Goal: Task Accomplishment & Management: Manage account settings

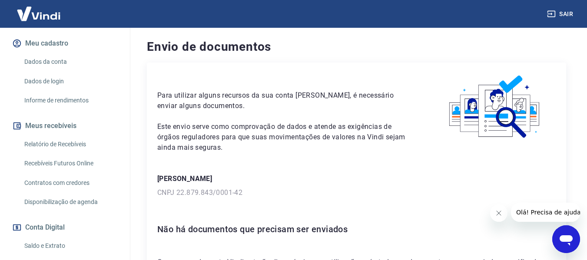
click at [237, 192] on p "CNPJ 22.879.843/0001-42" at bounding box center [356, 193] width 398 height 10
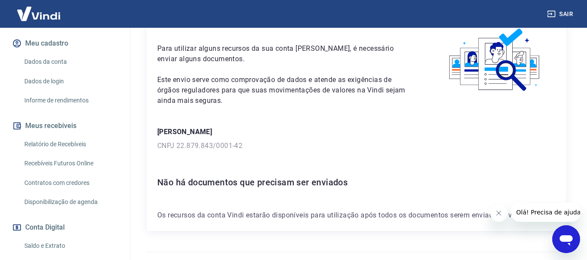
scroll to position [66, 0]
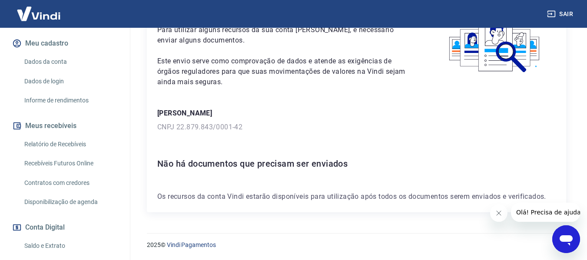
click at [567, 235] on icon "Abrir janela de mensagens" at bounding box center [565, 240] width 13 height 10
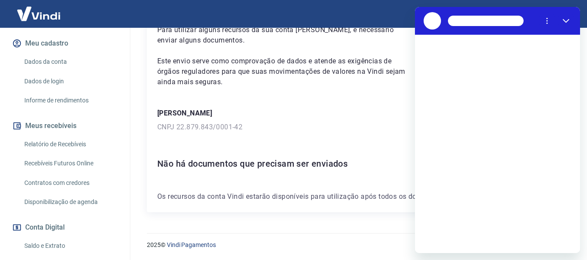
scroll to position [0, 0]
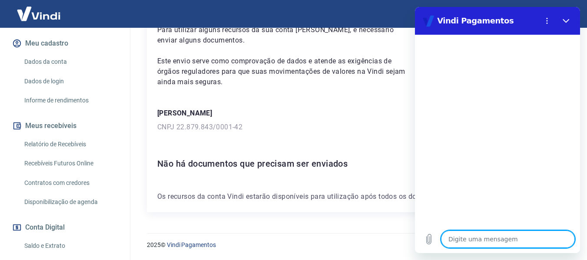
type textarea "O"
type textarea "x"
type textarea "OL"
type textarea "x"
type textarea "OLA"
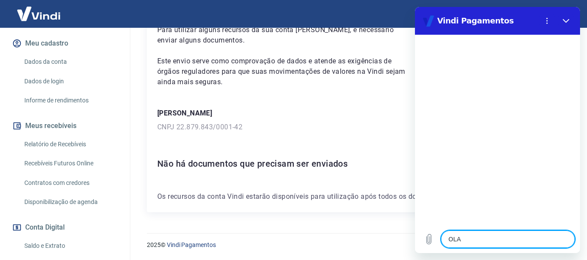
type textarea "x"
type textarea "OLA"
type textarea "x"
type textarea "OLA M"
type textarea "x"
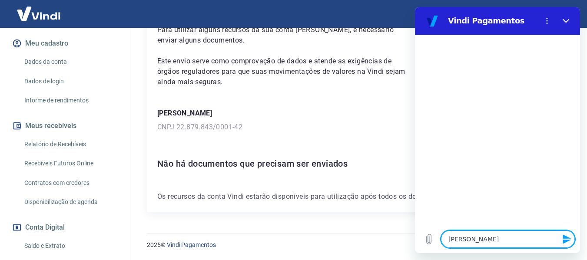
type textarea "OLA ME"
type textarea "x"
type textarea "OLA MEU"
type textarea "x"
type textarea "OLA MEU"
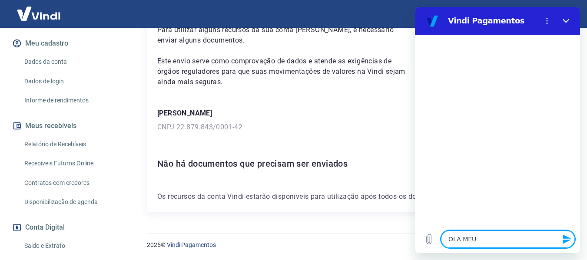
type textarea "x"
type textarea "OLA MEU V"
type textarea "x"
type textarea "OLA MEU VI"
type textarea "x"
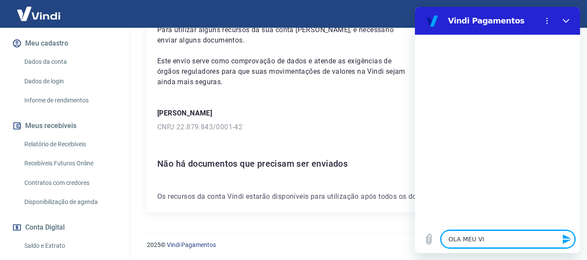
type textarea "OLA MEU VIN"
type textarea "x"
type textarea "OLA MEU VIND"
type textarea "x"
type textarea "OLA MEU VINDI"
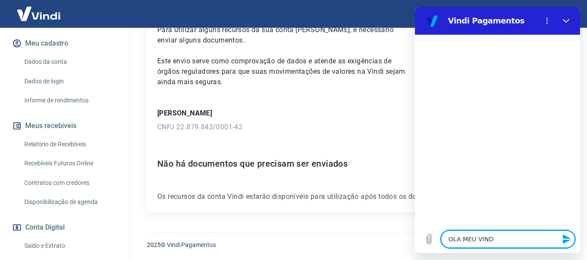
type textarea "x"
type textarea "OLA MEU VINDI"
type textarea "x"
type textarea "OLA MEU VINDI E"
type textarea "x"
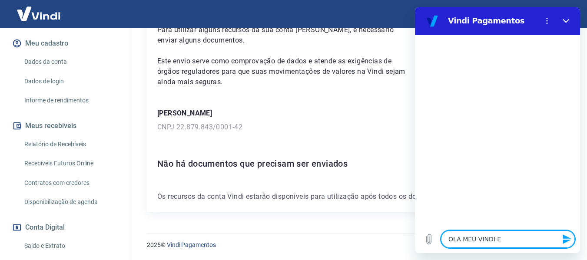
type textarea "OLA MEU VINDI ES"
type textarea "x"
type textarea "OLA MEU VINDI EST"
type textarea "x"
type textarea "OLA MEU VINDI ESTA"
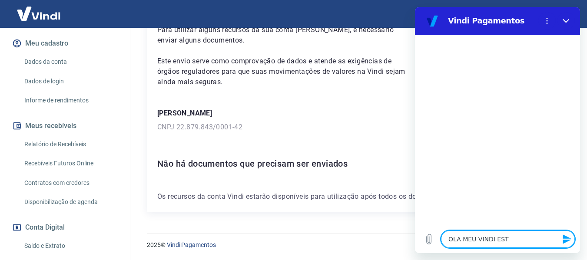
type textarea "x"
type textarea "OLA MEU VINDI ESTA"
type textarea "x"
type textarea "OLA MEU VINDI ESTA B"
type textarea "x"
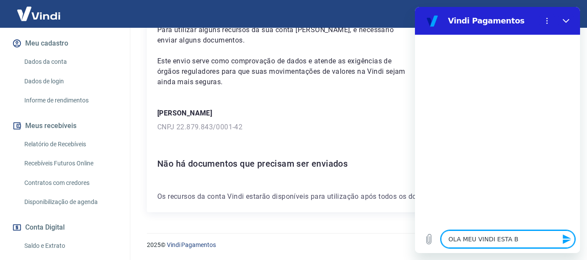
type textarea "OLA MEU VINDI ESTA BL"
type textarea "x"
type textarea "OLA MEU VINDI ESTA BLO"
type textarea "x"
type textarea "OLA MEU VINDI ESTA BLOQ"
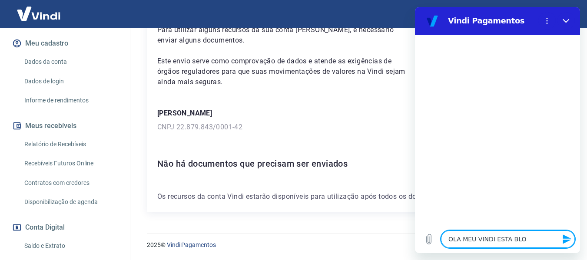
type textarea "x"
type textarea "OLA MEU VINDI ESTA BLOQU"
type textarea "x"
type textarea "OLA MEU VINDI ESTA BLOQUE"
type textarea "x"
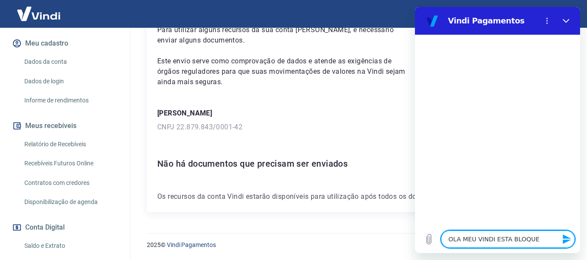
type textarea "OLA MEU VINDI ESTA BLOQUEA"
type textarea "x"
type textarea "OLA MEU VINDI ESTA BLOQUEAD"
type textarea "x"
type textarea "OLA MEU VINDI ESTA BLOQUEADO"
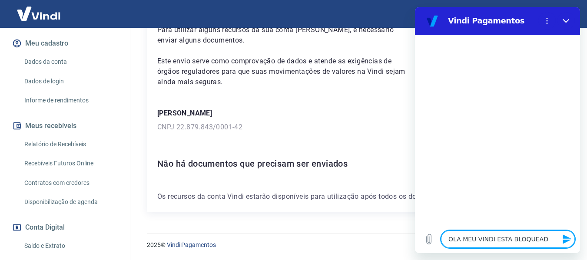
type textarea "x"
type textarea "OLA MEU VINDI ESTA BLOQUEADO"
type textarea "x"
type textarea "OLA MEU VINDI ESTA BLOQUEADO"
type textarea "x"
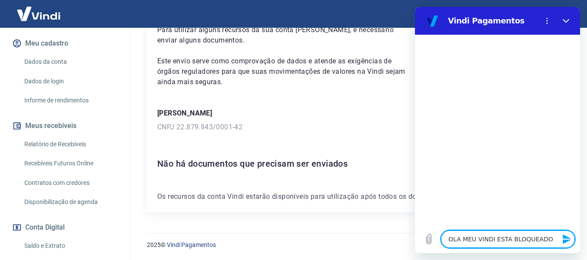
type textarea "OLA MEU VINDI ESTA BLOQUEADO,"
type textarea "x"
type textarea "OLA MEU VINDI ESTA BLOQUEADO,"
type textarea "x"
type textarea "OLA MEU VINDI ESTA BLOQUEADO, P"
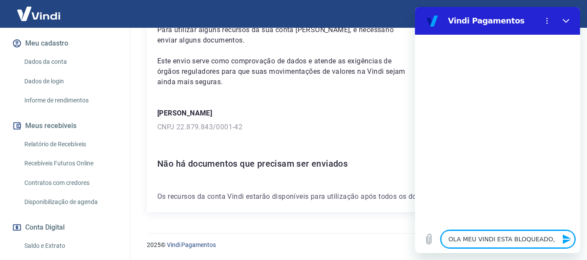
type textarea "x"
type textarea "OLA MEU VINDI ESTA BLOQUEADO, PR"
type textarea "x"
type textarea "OLA MEU VINDI ESTA BLOQUEADO, PRE"
type textarea "x"
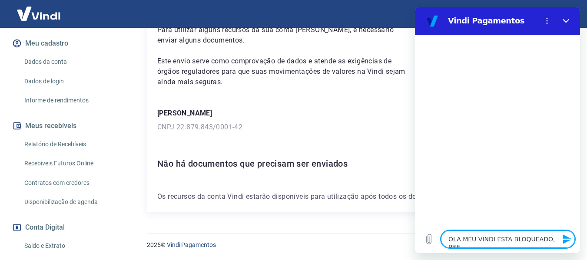
type textarea "OLA MEU VINDI ESTA BLOQUEADO, PREC"
type textarea "x"
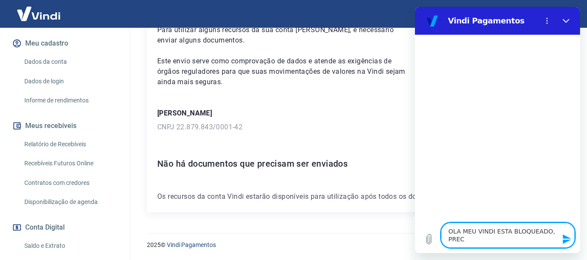
type textarea "OLA MEU VINDI ESTA BLOQUEADO, PRECI"
type textarea "x"
type textarea "OLA MEU VINDI ESTA BLOQUEADO, PRECIS"
type textarea "x"
type textarea "OLA MEU VINDI ESTA BLOQUEADO, PRECISO"
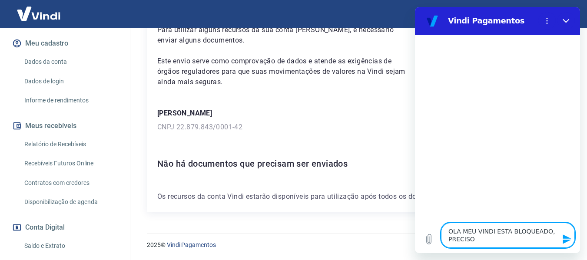
type textarea "x"
type textarea "OLA MEU VINDI ESTA BLOQUEADO, PRECISO"
type textarea "x"
type textarea "OLA MEU VINDI ESTA BLOQUEADO, PRECISO M"
type textarea "x"
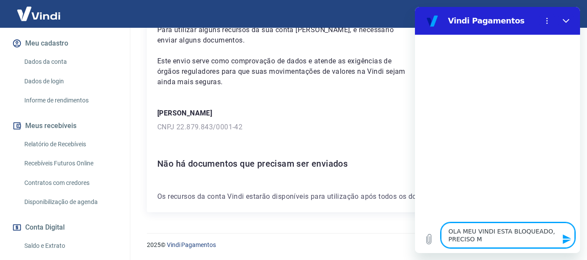
type textarea "OLA MEU VINDI ESTA BLOQUEADO, PRECISO MO"
type textarea "x"
type textarea "OLA MEU VINDI ESTA BLOQUEADO, PRECISO MOD"
type textarea "x"
type textarea "OLA MEU VINDI ESTA BLOQUEADO, PRECISO MODI"
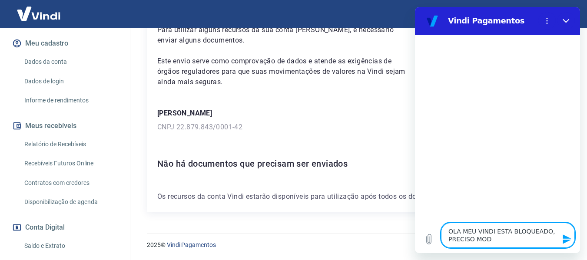
type textarea "x"
type textarea "OLA MEU VINDI ESTA BLOQUEADO, PRECISO MODIF"
type textarea "x"
type textarea "OLA MEU VINDI ESTA BLOQUEADO, PRECISO MODIFI"
type textarea "x"
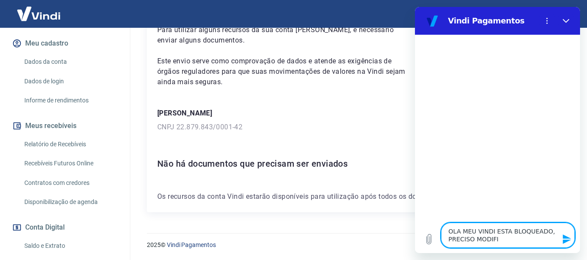
type textarea "OLA MEU VINDI ESTA BLOQUEADO, PRECISO MODIFIC"
type textarea "x"
type textarea "OLA MEU VINDI ESTA BLOQUEADO, PRECISO MODIFICA"
type textarea "x"
type textarea "OLA MEU VINDI ESTA BLOQUEADO, PRECISO MODIFICAR"
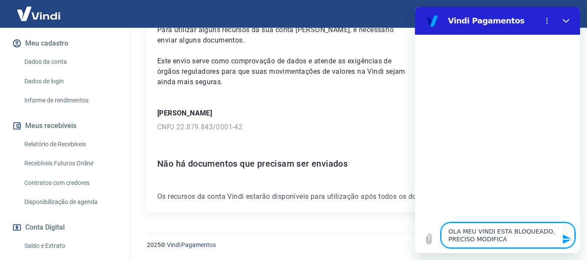
type textarea "x"
type textarea "OLA MEU VINDI ESTA BLOQUEADO, PRECISO MODIFICAR"
type textarea "x"
type textarea "OLA MEU VINDI ESTA BLOQUEADO, PRECISO MODIFICAR O"
type textarea "x"
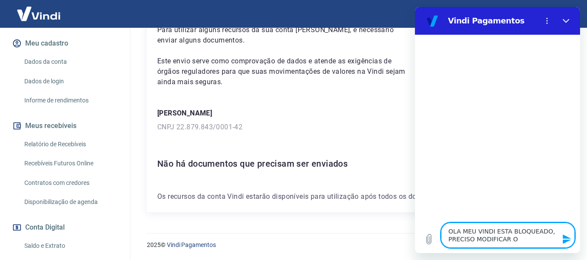
type textarea "OLA MEU VINDI ESTA BLOQUEADO, PRECISO MODIFICAR O"
type textarea "x"
type textarea "OLA MEU VINDI ESTA BLOQUEADO, PRECISO MODIFICAR O C"
type textarea "x"
type textarea "OLA MEU VINDI ESTA BLOQUEADO, PRECISO MODIFICAR O CN"
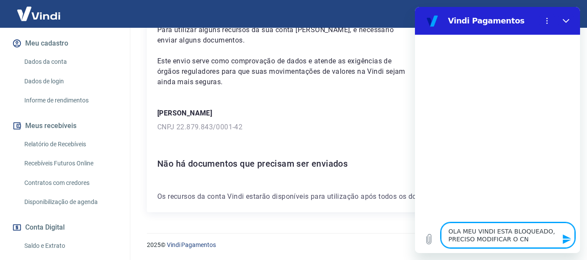
type textarea "x"
type textarea "OLA MEU VINDI ESTA BLOQUEADO, PRECISO MODIFICAR O CNP"
type textarea "x"
type textarea "OLA MEU VINDI ESTA BLOQUEADO, PRECISO MODIFICAR O CNPJ"
type textarea "x"
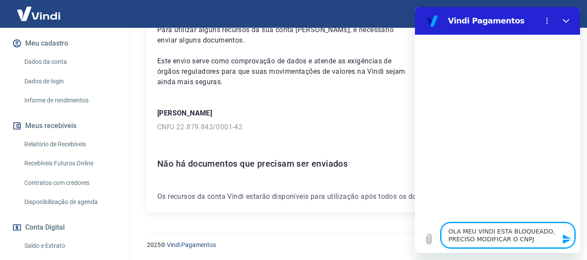
type textarea "OLA MEU VINDI ESTA BLOQUEADO, PRECISO MODIFICAR O CNPJ"
type textarea "x"
type textarea "OLA MEU VINDI ESTA BLOQUEADO, PRECISO MODIFICAR O CNPJ D"
type textarea "x"
type textarea "OLA MEU VINDI ESTA BLOQUEADO, PRECISO MODIFICAR O CNPJ DA"
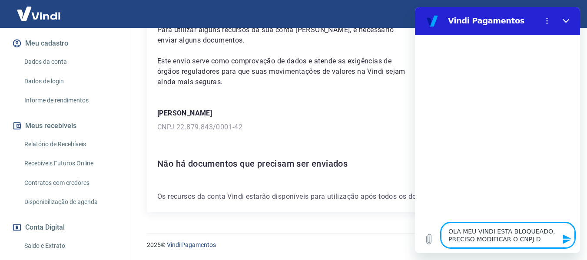
type textarea "x"
type textarea "OLA MEU VINDI ESTA BLOQUEADO, PRECISO MODIFICAR O CNPJ D"
type textarea "x"
type textarea "OLA MEU VINDI ESTA BLOQUEADO, PRECISO MODIFICAR O CNPJ DO"
type textarea "x"
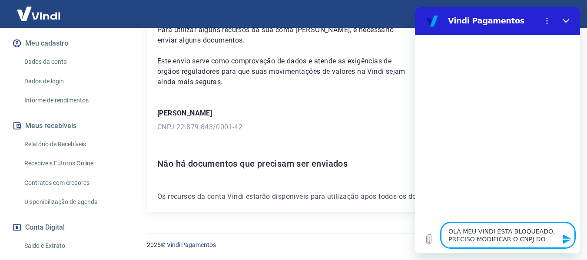
type textarea "OLA MEU VINDI ESTA BLOQUEADO, PRECISO MODIFICAR O CNPJ DO"
type textarea "x"
type textarea "OLA MEU VINDI ESTA BLOQUEADO, PRECISO MODIFICAR O CNPJ DO C"
type textarea "x"
type textarea "OLA MEU VINDI ESTA BLOQUEADO, PRECISO MODIFICAR O CNPJ DO CA"
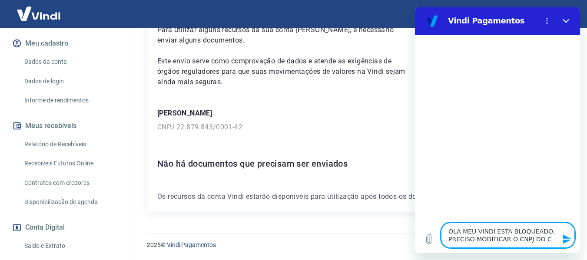
type textarea "x"
type textarea "OLA MEU VINDI ESTA BLOQUEADO, PRECISO MODIFICAR O CNPJ DO CAD"
type textarea "x"
type textarea "OLA MEU VINDI ESTA BLOQUEADO, PRECISO MODIFICAR O CNPJ DO CADA"
type textarea "x"
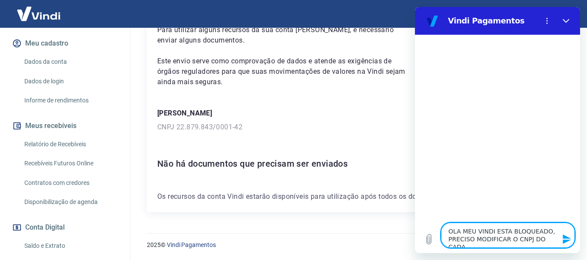
type textarea "OLA MEU VINDI ESTA BLOQUEADO, PRECISO MODIFICAR O CNPJ DO CADAS"
type textarea "x"
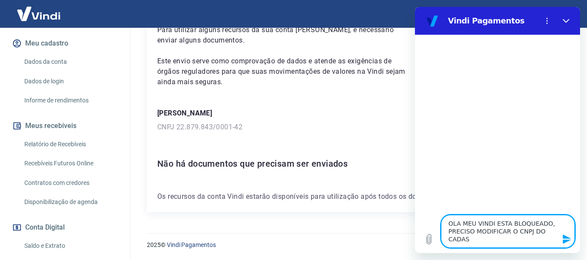
type textarea "OLA MEU VINDI ESTA BLOQUEADO, PRECISO MODIFICAR O CNPJ DO CADAST"
type textarea "x"
type textarea "OLA MEU VINDI ESTA BLOQUEADO, PRECISO MODIFICAR O CNPJ DO CADASTR"
type textarea "x"
type textarea "OLA MEU VINDI ESTA BLOQUEADO, PRECISO MODIFICAR O CNPJ DO CADASTRO"
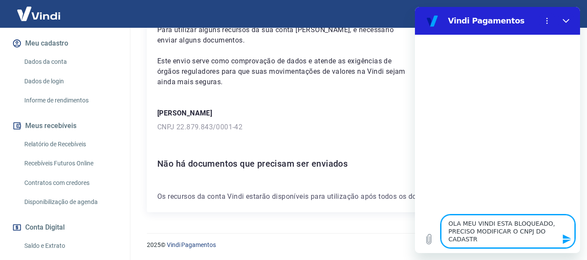
type textarea "x"
type textarea "OLA MEU VINDI ESTA BLOQUEADO, PRECISO MODIFICAR O CNPJ DO CADASTRO"
type textarea "x"
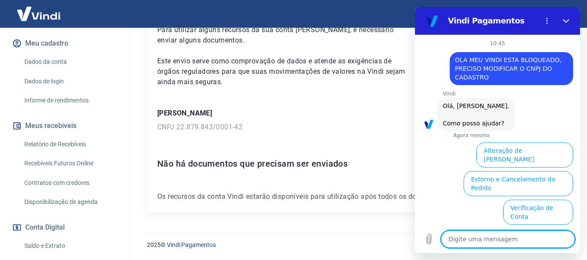
scroll to position [96, 0]
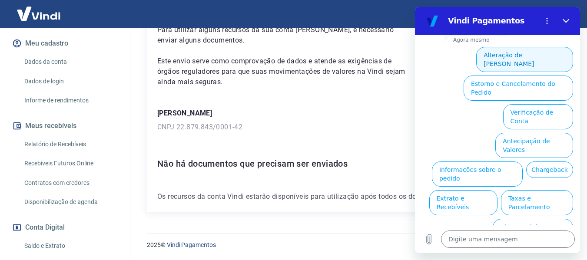
click at [540, 50] on button "Alteração de Dados Cadastrais" at bounding box center [524, 59] width 97 height 25
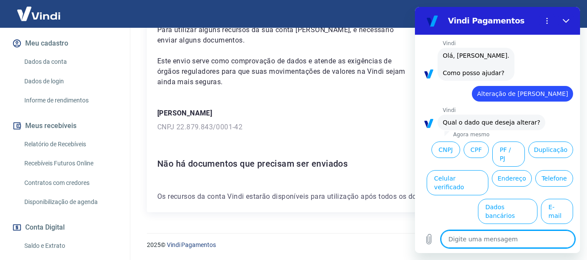
scroll to position [65, 0]
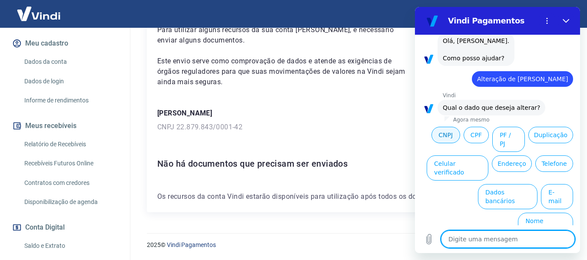
click at [460, 139] on button "CNPJ" at bounding box center [445, 135] width 29 height 16
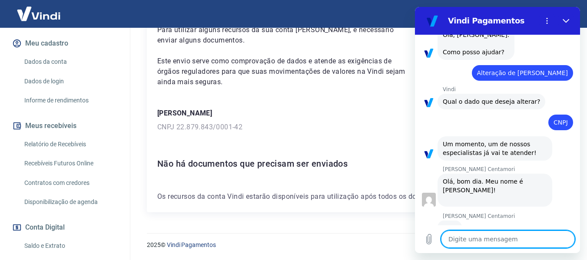
scroll to position [70, 0]
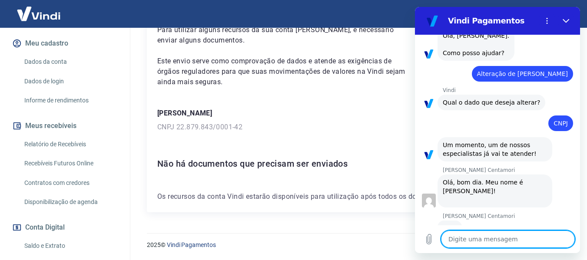
type textarea "x"
type textarea "m"
type textarea "x"
type textarea "mA"
type textarea "x"
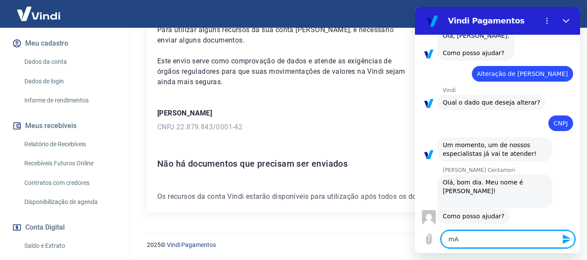
type textarea "mAR"
type textarea "x"
type textarea "mARA"
type textarea "x"
type textarea "mAR"
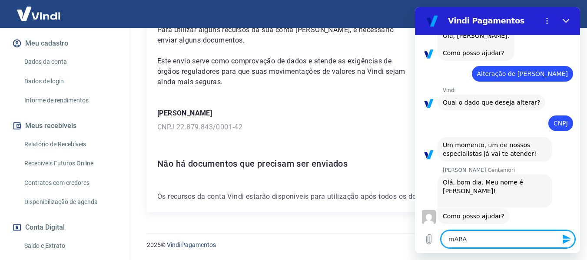
type textarea "x"
type textarea "mA"
type textarea "x"
type textarea "m"
type textarea "x"
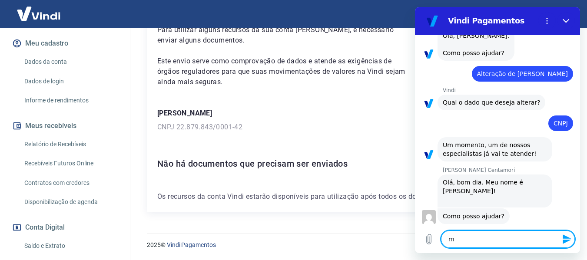
type textarea "x"
type textarea "A"
type textarea "x"
type textarea "AM"
type textarea "x"
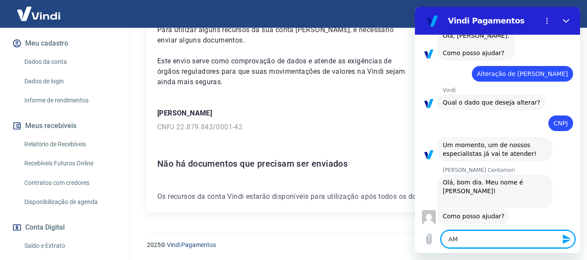
type textarea "AMr"
type textarea "x"
type textarea "AM"
type textarea "x"
type textarea "A"
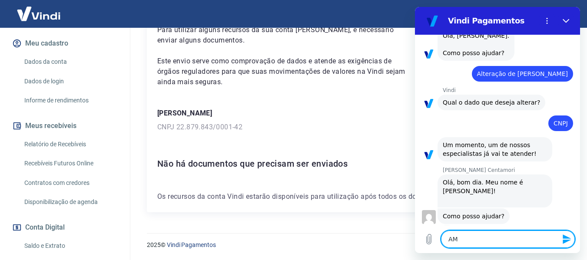
type textarea "x"
type textarea "M"
type textarea "x"
type textarea "Ma"
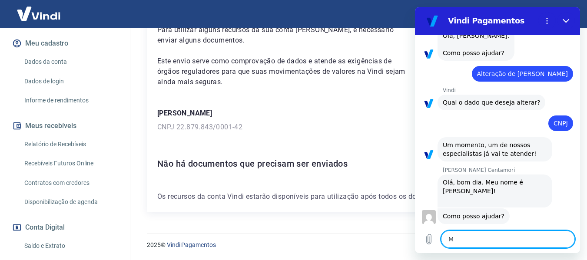
type textarea "x"
type textarea "Mar"
type textarea "x"
type textarea "Mari"
type textarea "x"
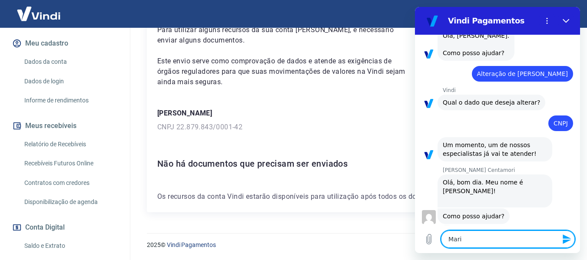
type textarea "Marin"
type textarea "x"
type textarea "Marina"
type textarea "x"
type textarea "Marina"
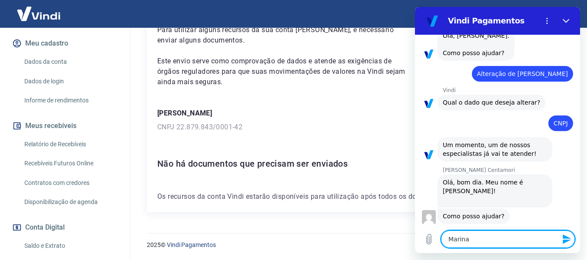
type textarea "x"
type textarea "Marina"
type textarea "x"
type textarea "Marin"
type textarea "x"
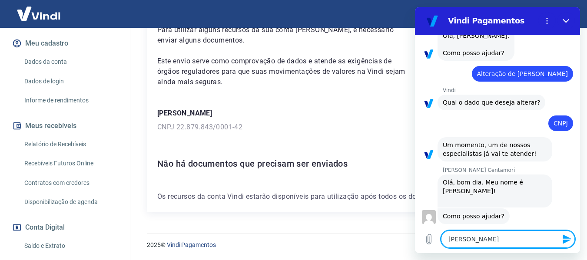
type textarea "Mari"
type textarea "x"
type textarea "Maria"
type textarea "x"
type textarea "Mariaa"
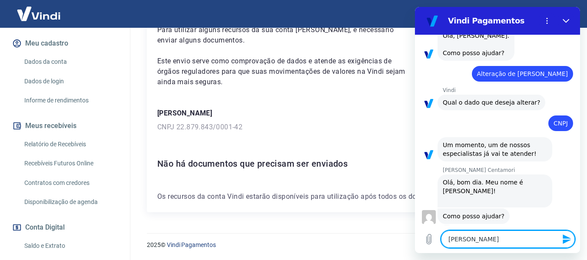
type textarea "x"
type textarea "Maria"
type textarea "x"
type textarea "Marian"
type textarea "x"
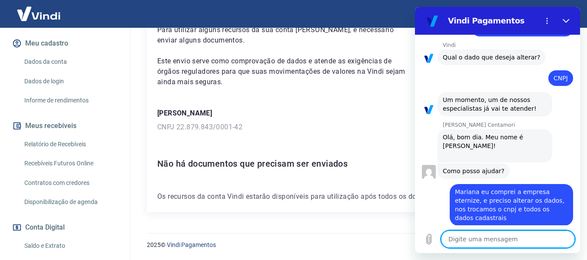
scroll to position [117, 0]
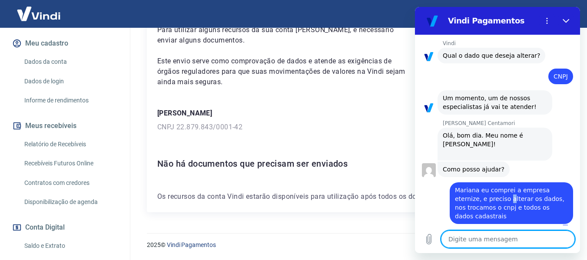
click at [507, 192] on span "Mariana eu comprei a empresa eternize, e preciso alterar os dados, nos trocamos…" at bounding box center [510, 203] width 111 height 33
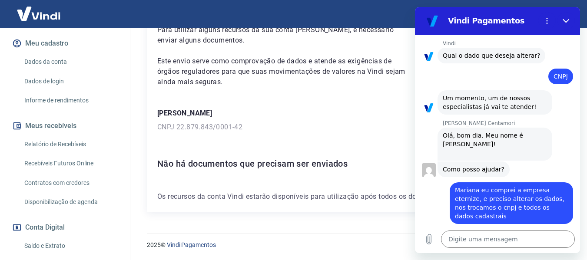
click at [571, 187] on div "10:45 diz: OLA MEU VINDI ESTA BLOQUEADO, PRECISO MODIFICAR O CNPJ DO CADASTRO E…" at bounding box center [497, 130] width 165 height 191
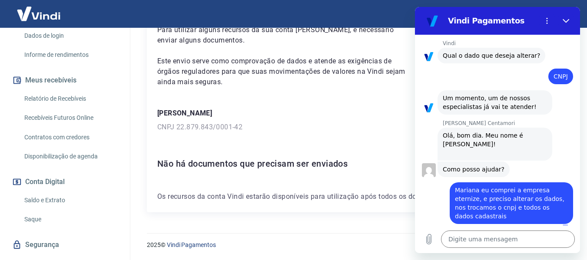
scroll to position [167, 0]
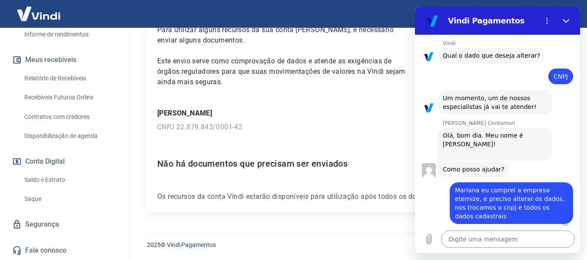
click at [495, 235] on textarea at bounding box center [508, 239] width 134 height 17
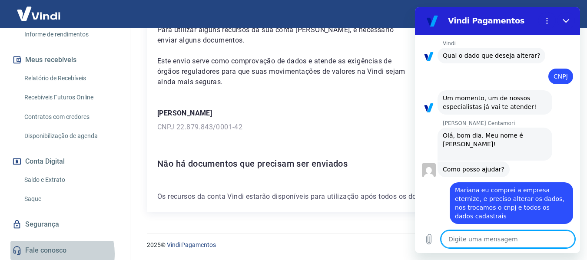
click at [50, 254] on link "Fale conosco" at bounding box center [64, 250] width 109 height 19
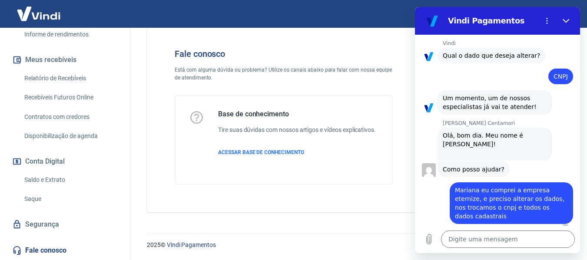
scroll to position [24, 0]
click at [263, 152] on span "ACESSAR BASE DE CONHECIMENTO" at bounding box center [261, 152] width 86 height 6
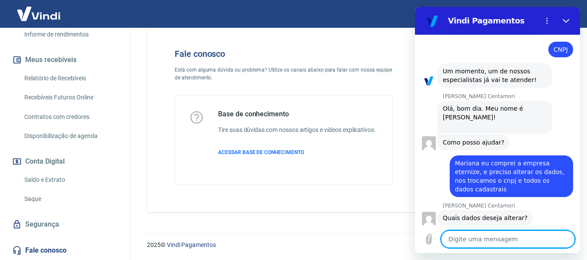
scroll to position [146, 0]
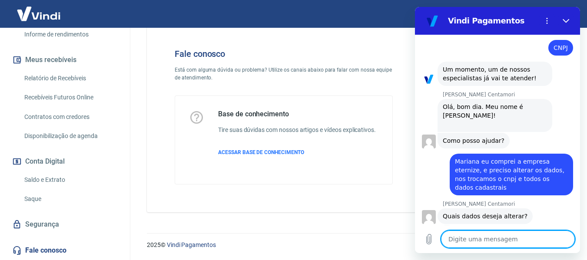
click at [497, 243] on textarea at bounding box center [508, 239] width 134 height 17
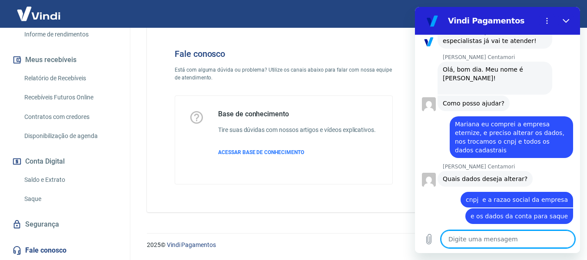
scroll to position [212, 0]
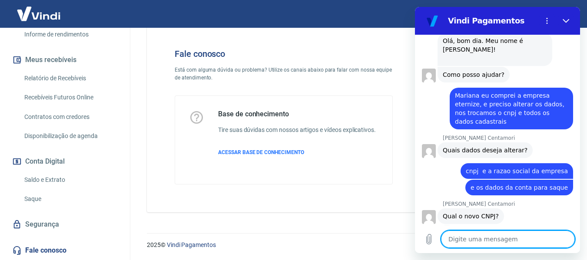
click at [479, 242] on textarea at bounding box center [508, 239] width 134 height 17
click at [466, 241] on textarea at bounding box center [508, 239] width 134 height 17
paste textarea "58.625.966/0001-02"
click at [565, 240] on icon "Enviar mensagem" at bounding box center [566, 239] width 8 height 10
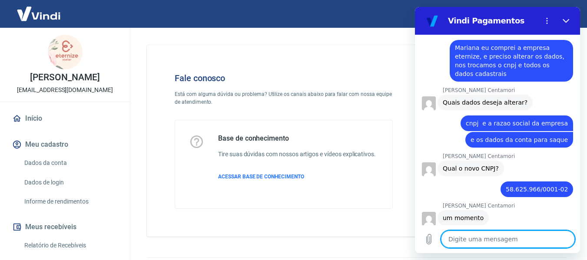
scroll to position [261, 0]
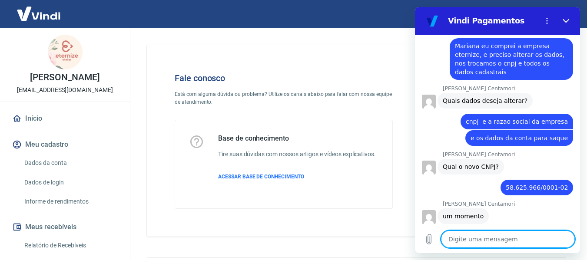
click at [478, 239] on textarea at bounding box center [508, 239] width 134 height 17
click at [489, 240] on textarea at bounding box center [508, 239] width 134 height 17
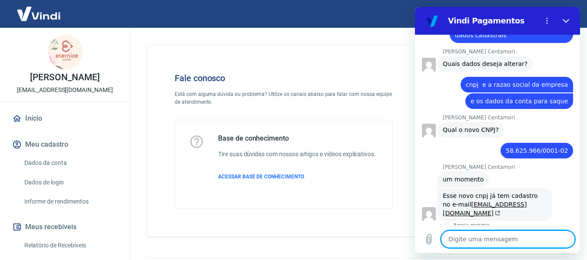
scroll to position [300, 0]
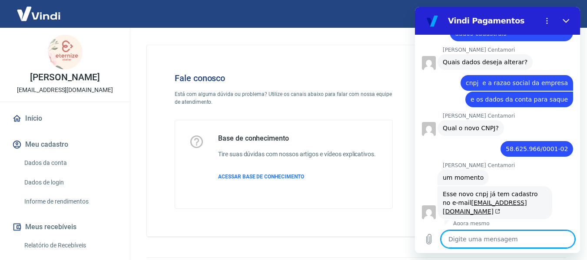
click at [464, 241] on textarea at bounding box center [508, 239] width 134 height 17
click at [482, 236] on textarea at bounding box center [508, 239] width 134 height 17
drag, startPoint x: 513, startPoint y: 240, endPoint x: 495, endPoint y: 237, distance: 18.4
click at [512, 241] on textarea at bounding box center [508, 239] width 134 height 17
click at [484, 235] on textarea at bounding box center [508, 239] width 134 height 17
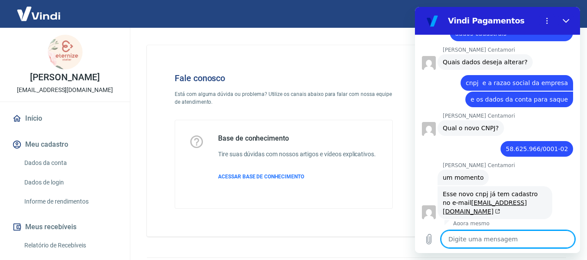
click at [479, 237] on textarea at bounding box center [508, 239] width 134 height 17
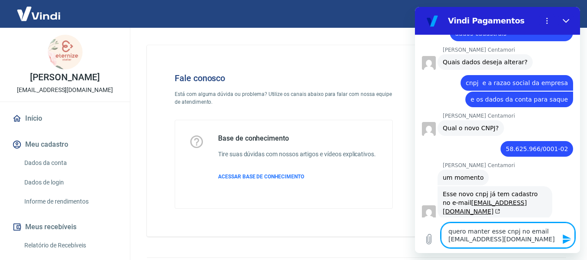
click at [528, 240] on textarea "quero manter esse cnpj no email eternizeatelier@gmail.com" at bounding box center [508, 235] width 134 height 25
click at [563, 236] on icon "Enviar mensagem" at bounding box center [566, 239] width 8 height 10
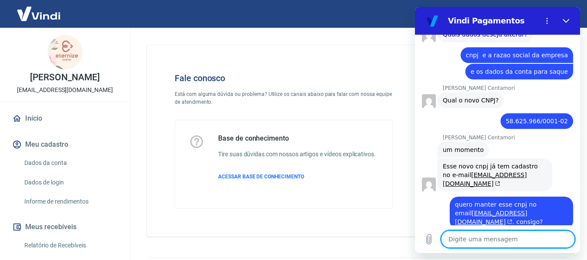
scroll to position [330, 0]
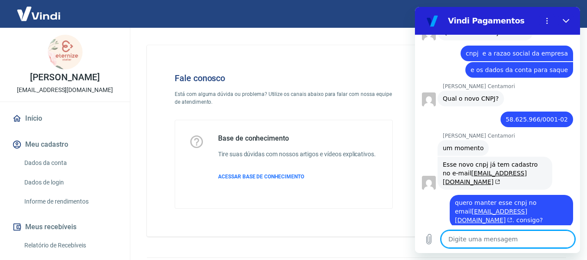
click at [507, 243] on textarea at bounding box center [508, 239] width 134 height 17
click at [503, 242] on textarea at bounding box center [508, 239] width 134 height 17
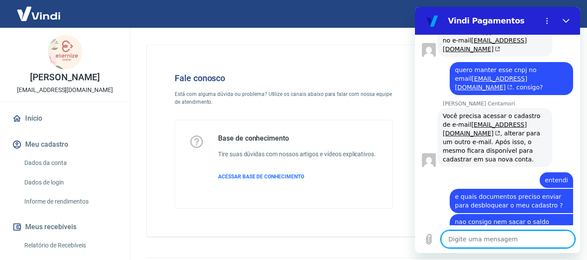
scroll to position [464, 0]
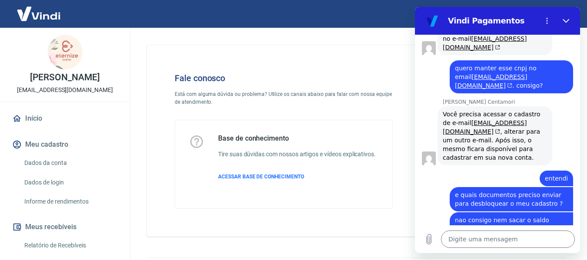
click at [45, 183] on link "Dados de login" at bounding box center [70, 183] width 99 height 18
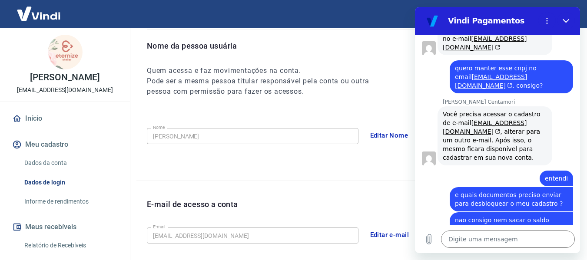
scroll to position [101, 0]
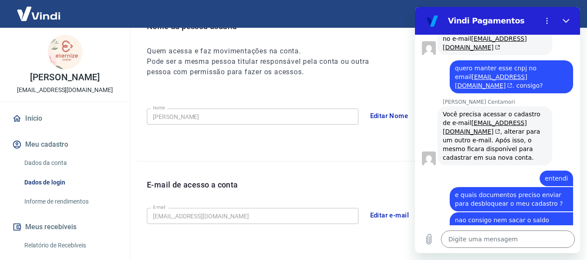
click at [388, 119] on button "Editar Nome" at bounding box center [389, 116] width 48 height 18
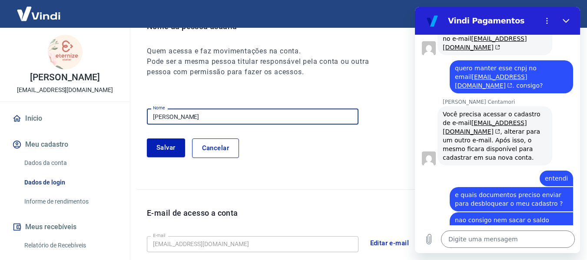
drag, startPoint x: 221, startPoint y: 121, endPoint x: 230, endPoint y: 120, distance: 8.4
click at [221, 121] on input "Aline Santaroza" at bounding box center [252, 117] width 211 height 16
drag, startPoint x: 231, startPoint y: 116, endPoint x: 69, endPoint y: 111, distance: 162.5
click at [58, 117] on div "Sair Aline Santaroza eternizeatelier@gmail.com Início Meu cadastro Dados da con…" at bounding box center [293, 29] width 587 height 260
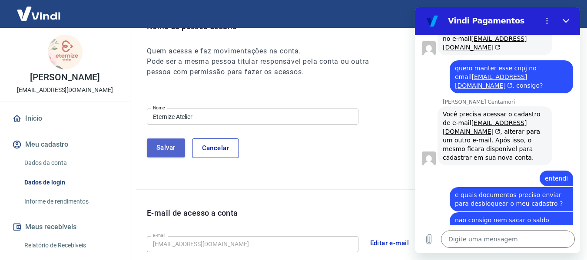
click at [179, 151] on button "Salvar" at bounding box center [166, 147] width 38 height 18
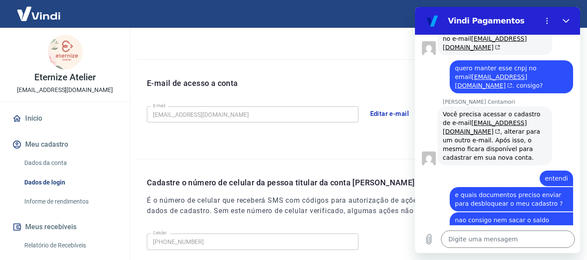
scroll to position [296, 0]
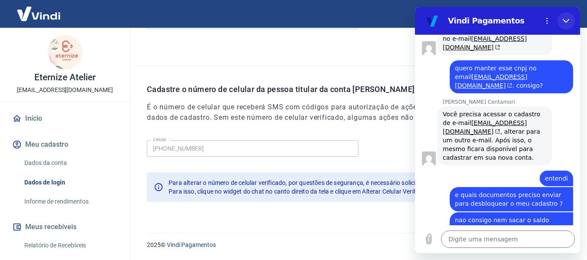
click at [564, 21] on icon "Fechar" at bounding box center [565, 21] width 7 height 4
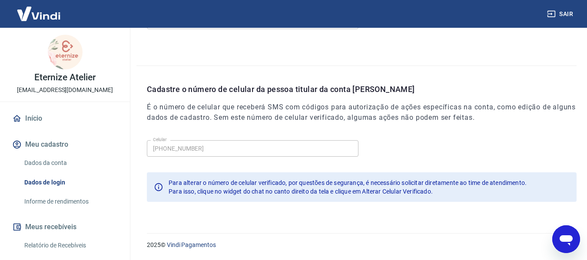
click at [564, 237] on icon "Abrir janela de mensagens" at bounding box center [565, 240] width 13 height 10
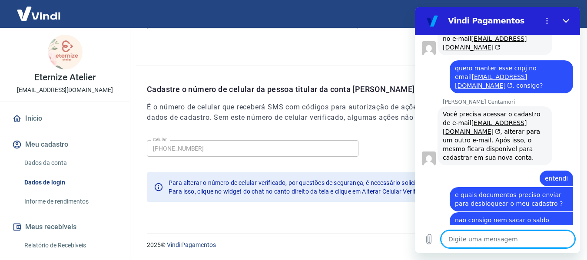
click at [495, 242] on textarea at bounding box center [508, 239] width 134 height 17
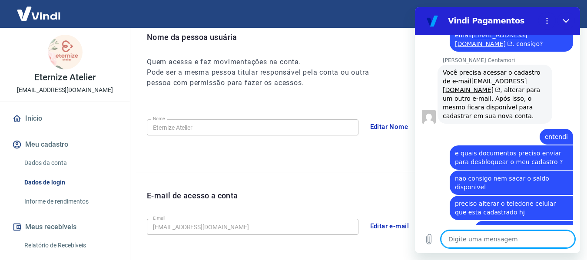
scroll to position [0, 0]
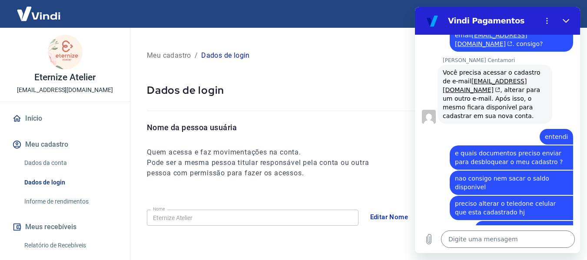
drag, startPoint x: 334, startPoint y: 83, endPoint x: 271, endPoint y: 78, distance: 62.8
click at [271, 78] on div "Dados de login" at bounding box center [356, 97] width 440 height 49
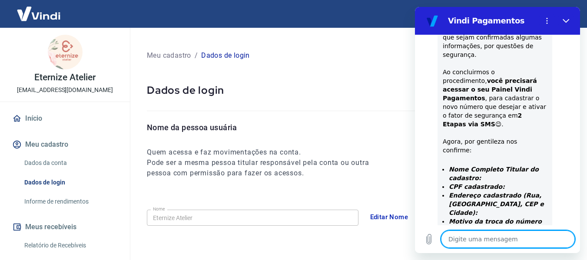
scroll to position [825, 0]
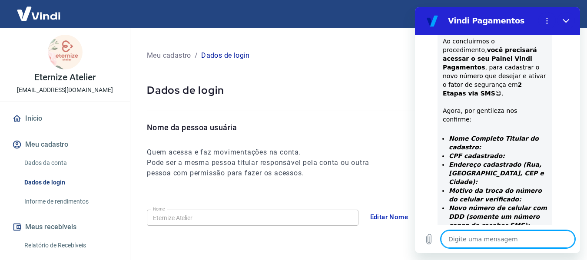
click at [493, 241] on textarea at bounding box center [508, 239] width 134 height 17
click at [488, 242] on textarea at bounding box center [508, 239] width 134 height 17
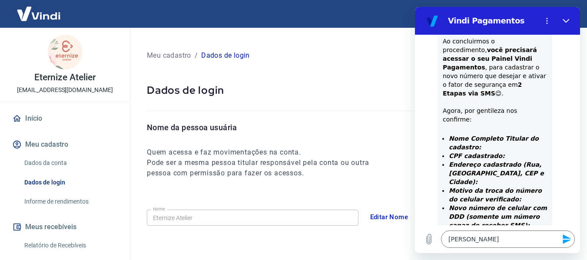
click at [566, 241] on icon "Enviar mensagem" at bounding box center [566, 239] width 8 height 10
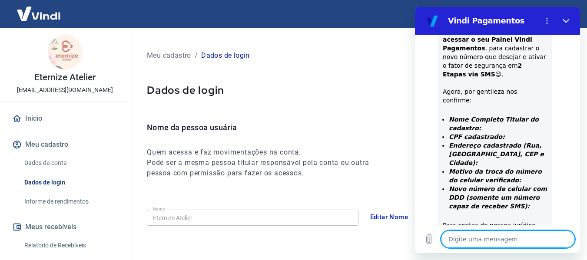
click at [516, 240] on textarea at bounding box center [508, 239] width 134 height 17
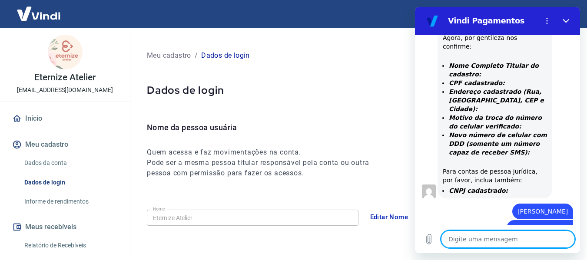
scroll to position [912, 0]
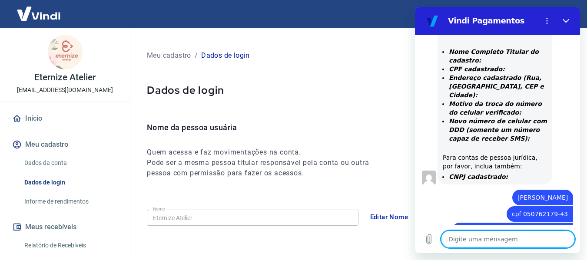
click at [485, 242] on textarea at bounding box center [508, 239] width 134 height 17
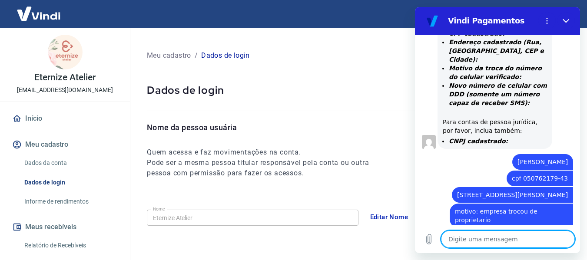
scroll to position [949, 0]
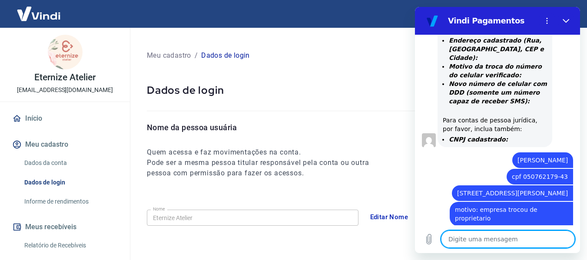
click at [494, 241] on textarea at bounding box center [508, 239] width 134 height 17
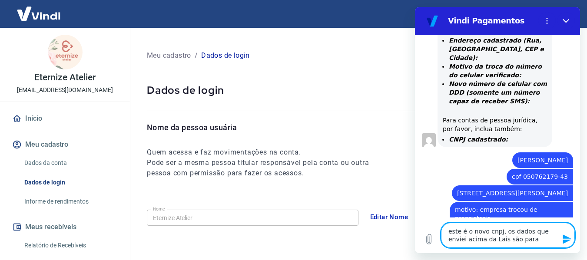
drag, startPoint x: 517, startPoint y: 238, endPoint x: 433, endPoint y: 221, distance: 85.6
click at [422, 231] on div "Digite uma mensagem este é o novo cnpj, os dados que enviei acima da Lais são p…" at bounding box center [497, 236] width 165 height 36
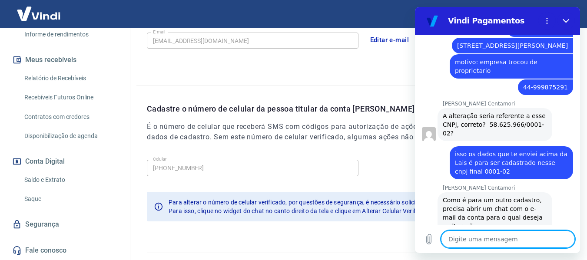
scroll to position [296, 0]
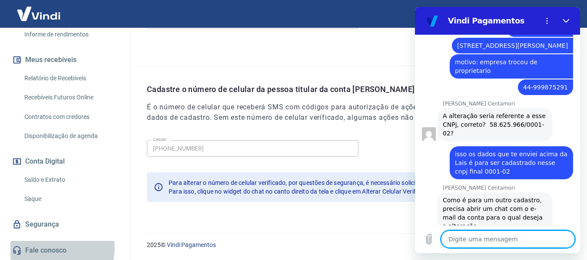
click at [55, 247] on link "Fale conosco" at bounding box center [64, 250] width 109 height 19
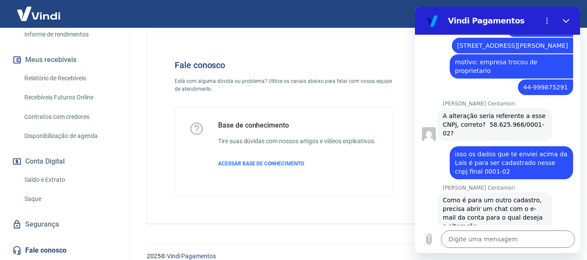
scroll to position [24, 0]
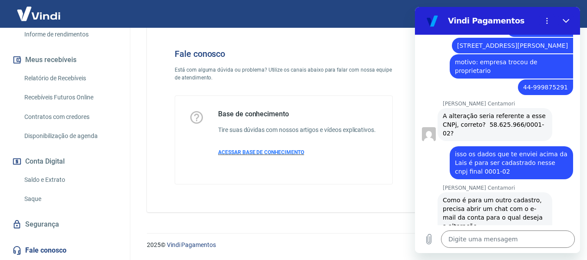
click at [251, 155] on span "ACESSAR BASE DE CONHECIMENTO" at bounding box center [261, 152] width 86 height 6
click at [461, 243] on textarea at bounding box center [508, 239] width 134 height 17
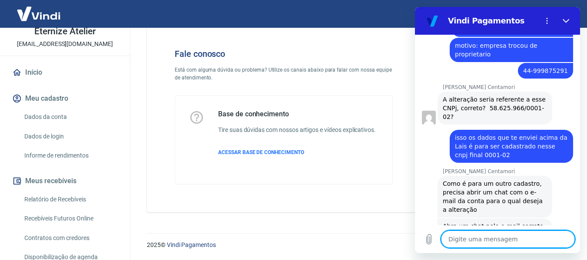
scroll to position [0, 0]
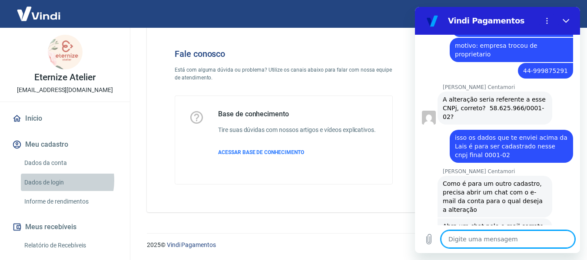
click at [52, 180] on link "Dados de login" at bounding box center [70, 183] width 99 height 18
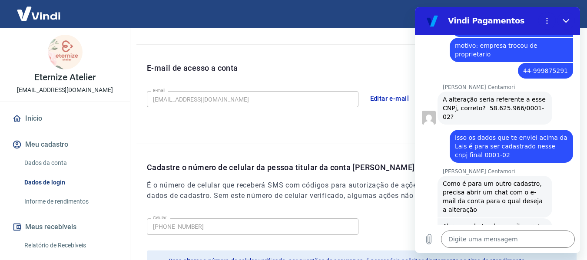
scroll to position [296, 0]
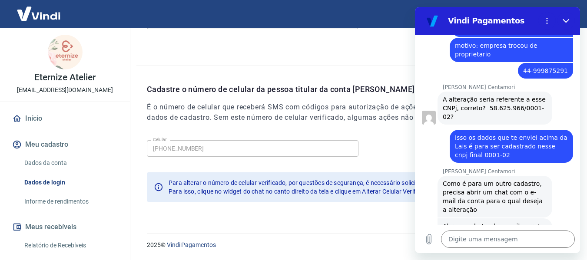
scroll to position [24, 0]
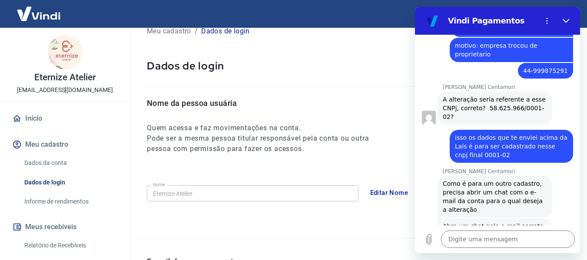
scroll to position [296, 0]
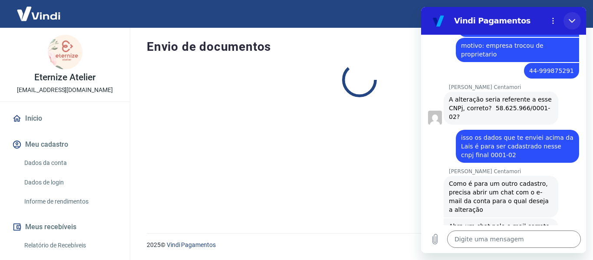
click at [571, 19] on icon "Fechar" at bounding box center [572, 20] width 7 height 7
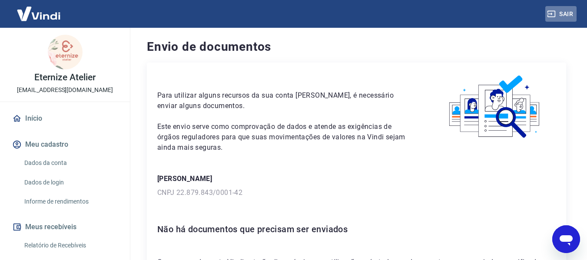
click at [571, 17] on button "Sair" at bounding box center [560, 14] width 31 height 16
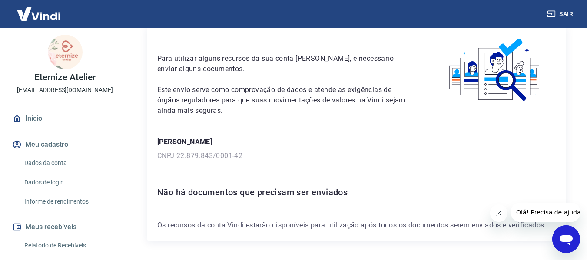
scroll to position [66, 0]
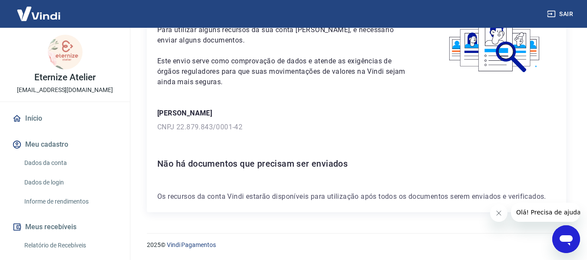
click at [60, 142] on button "Meu cadastro" at bounding box center [64, 144] width 109 height 19
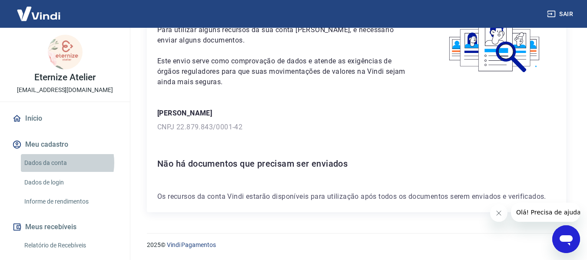
click at [56, 163] on link "Dados da conta" at bounding box center [70, 163] width 99 height 18
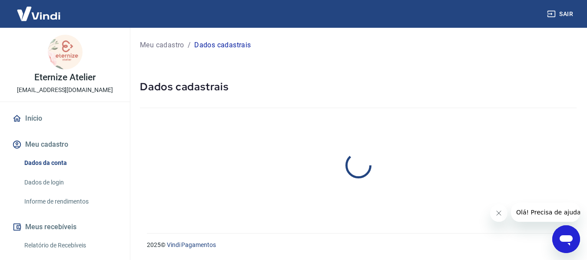
select select "PR"
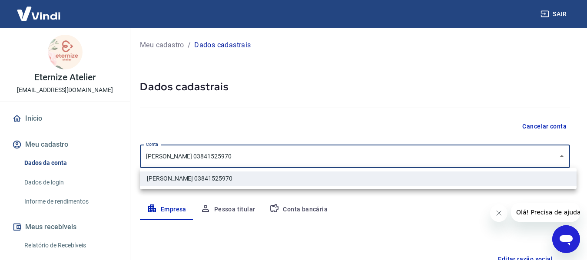
click at [565, 158] on body "Sair Eternize Atelier eternizeatelier@gmail.com Início Meu cadastro Dados da co…" at bounding box center [293, 130] width 587 height 260
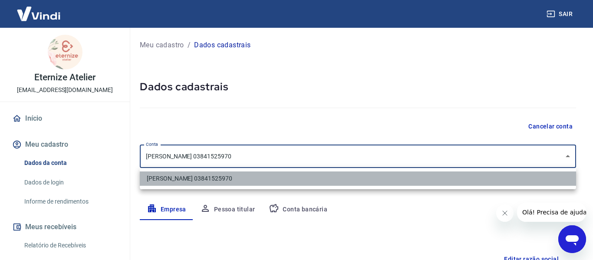
click at [215, 180] on li "Aline Santaroza 03841525970" at bounding box center [358, 178] width 436 height 14
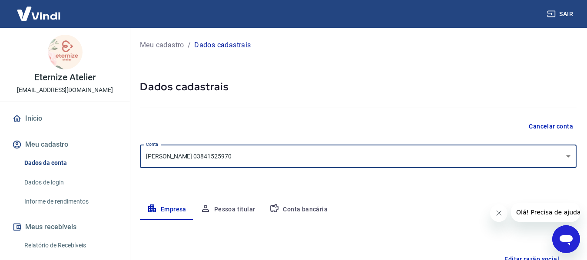
click at [229, 114] on div at bounding box center [358, 106] width 436 height 25
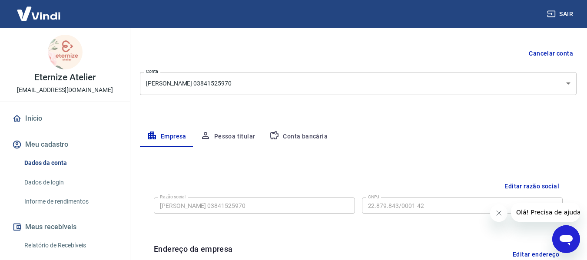
scroll to position [101, 0]
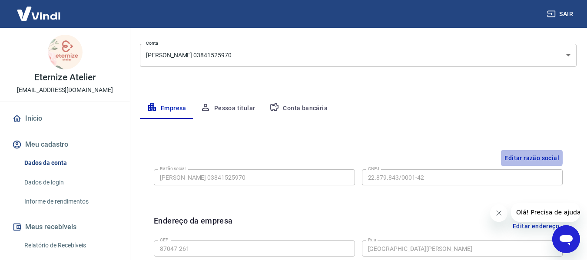
click at [530, 158] on button "Editar razão social" at bounding box center [532, 158] width 62 height 16
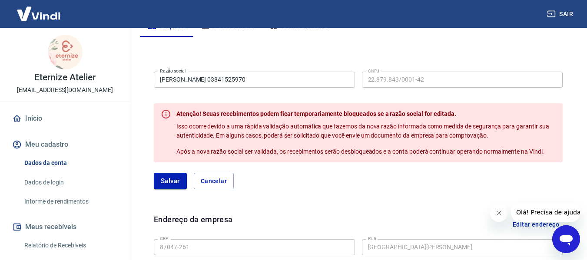
scroll to position [203, 0]
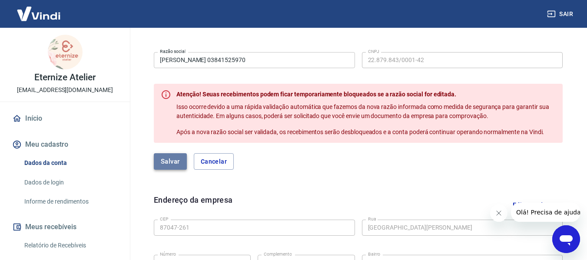
click at [172, 164] on button "Salvar" at bounding box center [170, 161] width 33 height 16
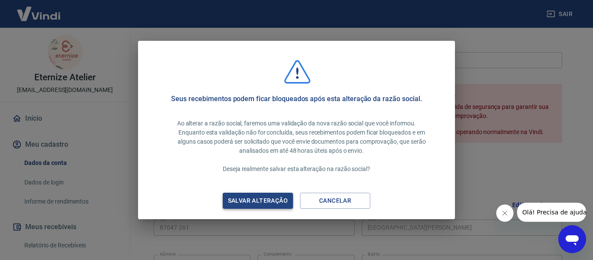
click at [274, 201] on div "Salvar alteração" at bounding box center [258, 200] width 81 height 11
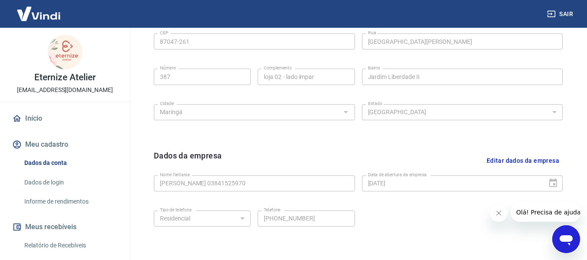
scroll to position [366, 0]
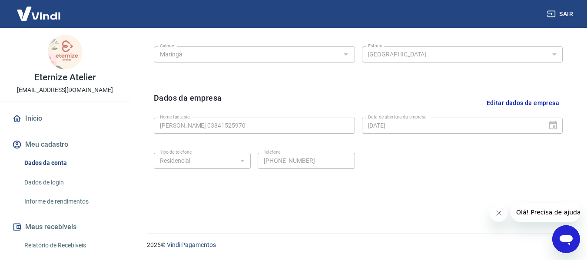
drag, startPoint x: 571, startPoint y: 240, endPoint x: 1123, endPoint y: 466, distance: 595.8
click at [571, 240] on icon "Abrir janela de mensagens" at bounding box center [565, 240] width 13 height 10
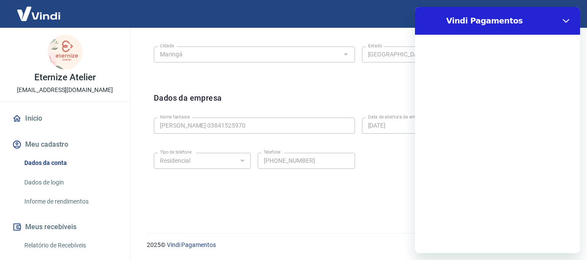
scroll to position [0, 0]
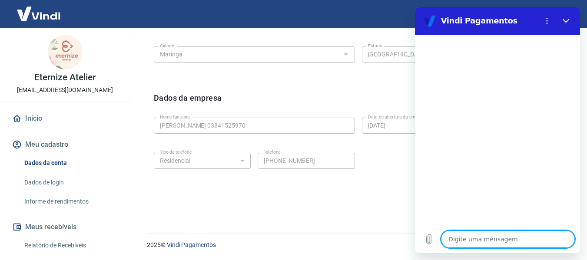
drag, startPoint x: 482, startPoint y: 244, endPoint x: 483, endPoint y: 214, distance: 29.5
click at [482, 243] on textarea at bounding box center [508, 239] width 134 height 17
type textarea "o"
type textarea "x"
type textarea "oi"
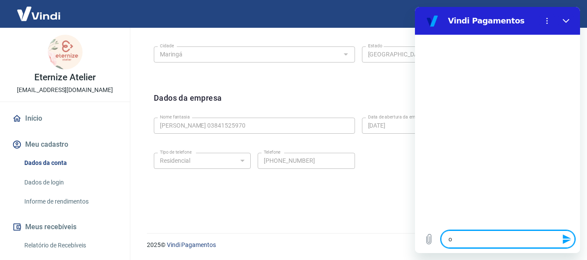
type textarea "x"
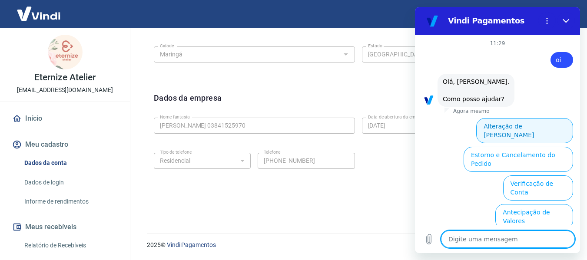
click at [537, 129] on button "Alteração de Dados Cadastrais" at bounding box center [524, 130] width 97 height 25
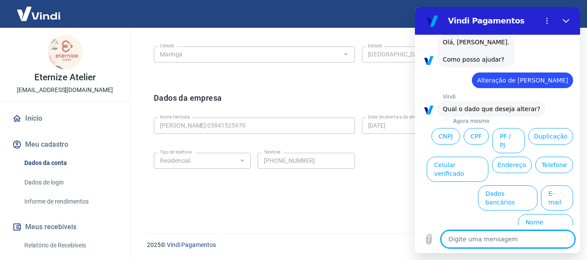
scroll to position [41, 0]
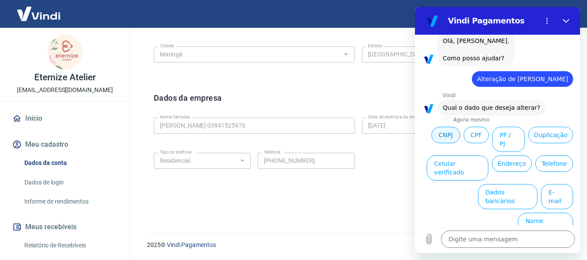
click at [460, 135] on button "CNPJ" at bounding box center [445, 135] width 29 height 16
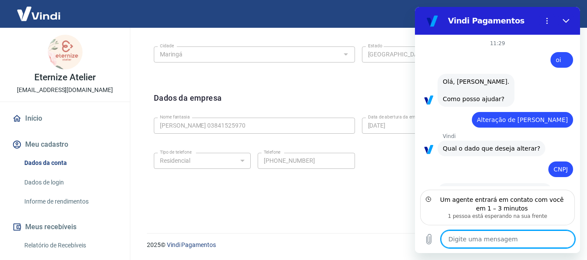
scroll to position [31, 0]
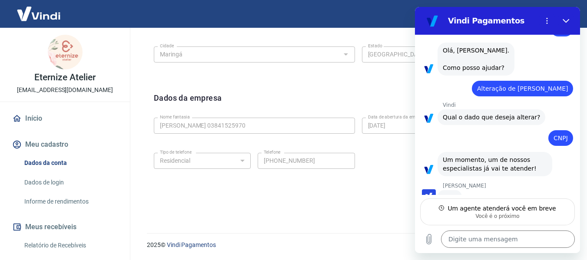
type textarea "x"
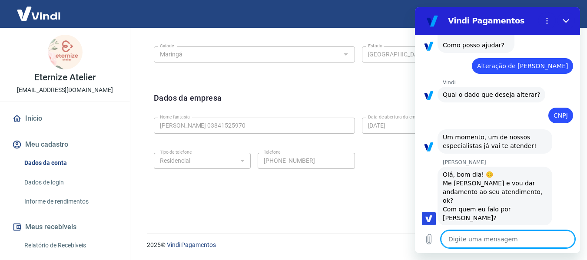
scroll to position [56, 0]
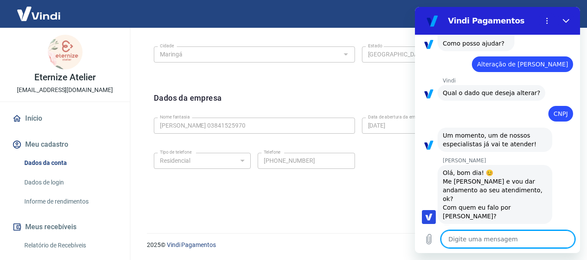
click at [496, 242] on textarea at bounding box center [508, 239] width 134 height 17
type textarea "m"
type textarea "x"
type textarea "me"
type textarea "x"
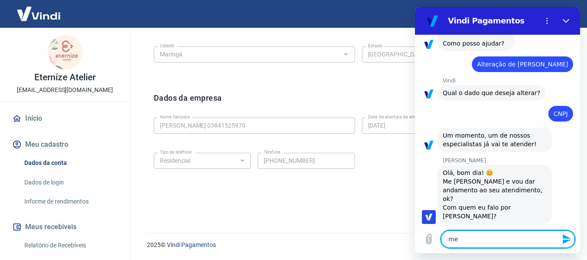
type textarea "meu"
type textarea "x"
type textarea "meu"
type textarea "x"
type textarea "meu n"
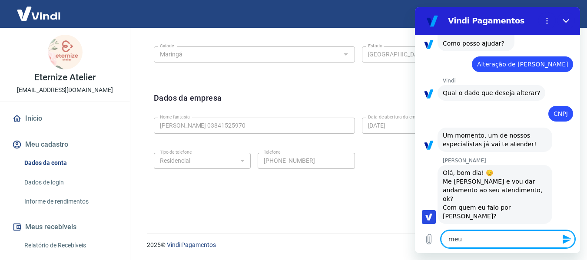
type textarea "x"
type textarea "meu no"
type textarea "x"
type textarea "meu nom"
type textarea "x"
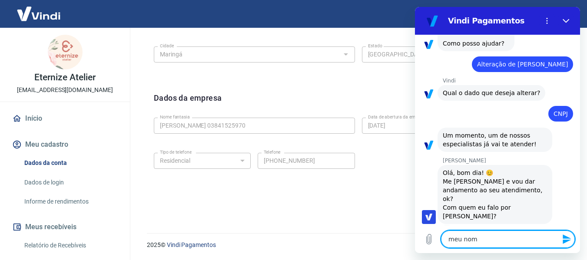
type textarea "meu nome"
type textarea "x"
type textarea "meu nome"
type textarea "x"
type textarea "meu nome é"
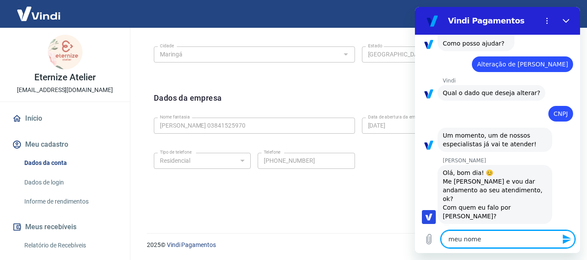
type textarea "x"
type textarea "meu nome é"
type textarea "x"
type textarea "meu nome é L"
type textarea "x"
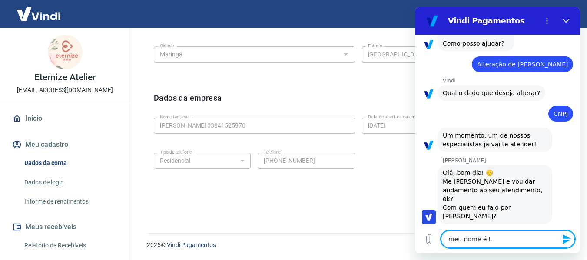
type textarea "meu nome é La"
type textarea "x"
type textarea "meu nome é Lai"
type textarea "x"
type textarea "meu nome é Lais"
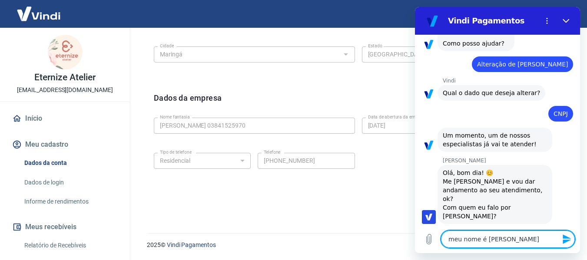
type textarea "x"
type textarea "meu nome é Lais"
type textarea "x"
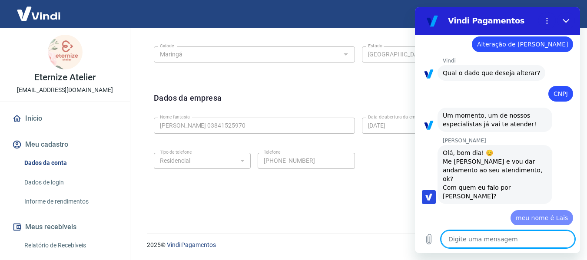
type textarea "x"
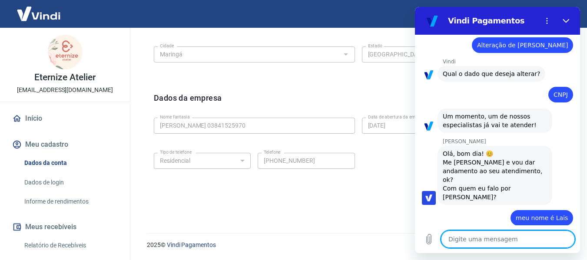
scroll to position [76, 0]
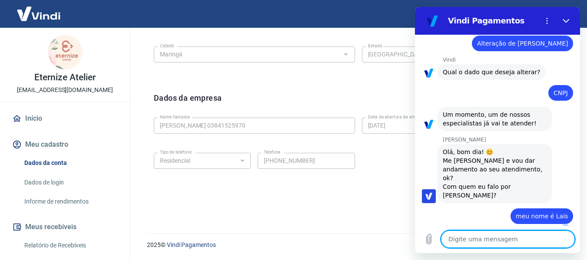
type textarea "A"
type textarea "x"
type textarea "An"
type textarea "x"
type textarea "And"
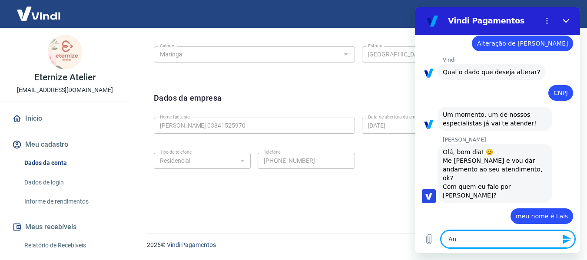
type textarea "x"
type textarea "Andr"
type textarea "x"
type textarea "Andre"
type textarea "x"
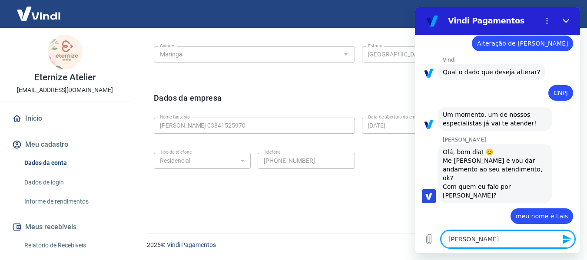
type textarea "Andres"
type textarea "x"
type textarea "Andress"
type textarea "x"
type textarea "Andressa"
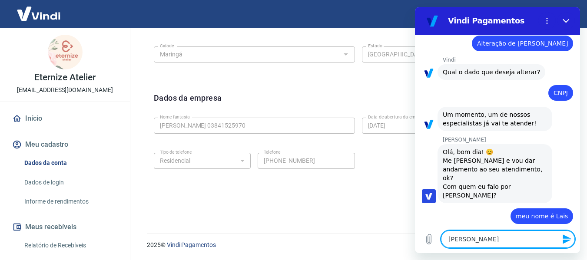
type textarea "x"
type textarea "Andress"
type textarea "x"
type textarea "Andres"
type textarea "x"
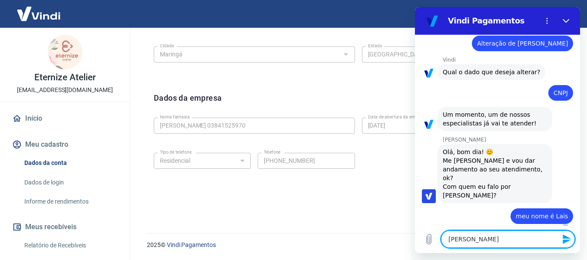
type textarea "Andre"
type textarea "x"
type textarea "Andrez"
type textarea "x"
type textarea "Andrezz"
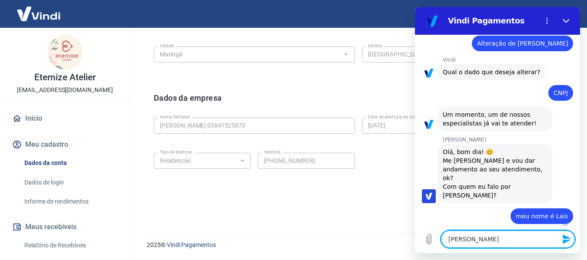
type textarea "x"
type textarea "Andrezza"
type textarea "x"
type textarea "Andrezza,"
type textarea "x"
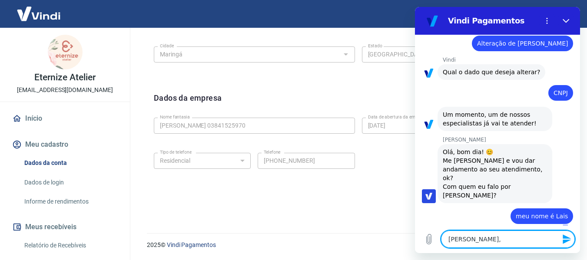
type textarea "Andrezza,"
type textarea "x"
type textarea "Andrezza, a"
type textarea "x"
type textarea "Andrezza, at"
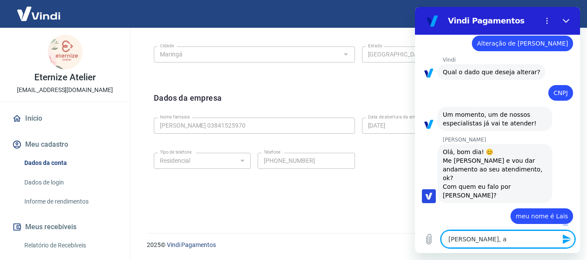
type textarea "x"
type textarea "Andrezza, atu"
type textarea "x"
type textarea "Andrezza, atua"
type textarea "x"
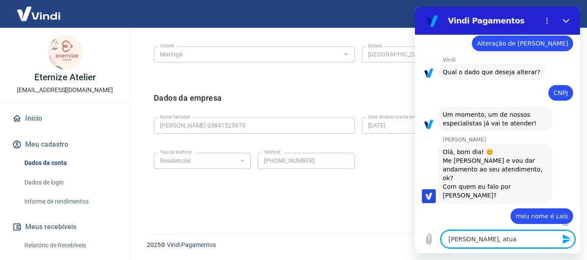
type textarea "Andrezza, atual"
type textarea "x"
type textarea "Andrezza, atualm"
type textarea "x"
type textarea "Andrezza, atualme"
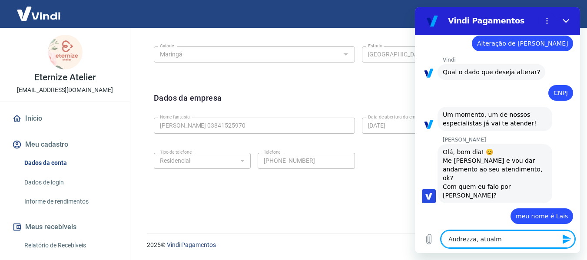
type textarea "x"
type textarea "Andrezza, atualmen"
type textarea "x"
type textarea "Andrezza, atualment"
type textarea "x"
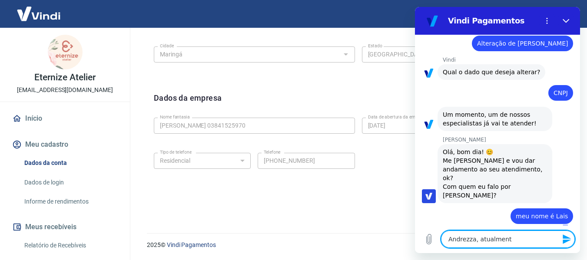
type textarea "Andrezza, atualmente"
type textarea "x"
type textarea "Andrezza, atualmente"
type textarea "x"
type textarea "Andrezza, atualmente e"
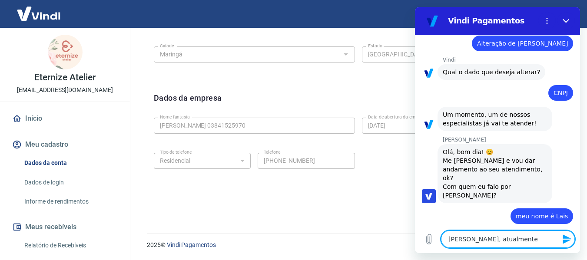
type textarea "x"
type textarea "Andrezza, atualmente eu"
type textarea "x"
type textarea "Andrezza, atualmente eu"
type textarea "x"
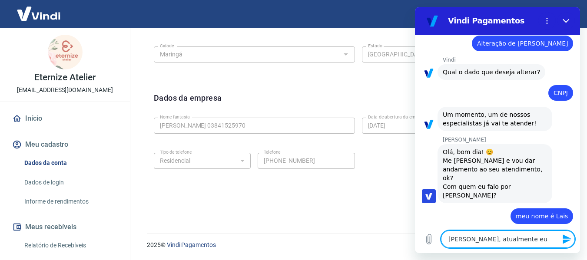
type textarea "Andrezza, atualmente eu"
type textarea "x"
type textarea "Andrezza, atualmente e"
type textarea "x"
type textarea "Andrezza, atualmente"
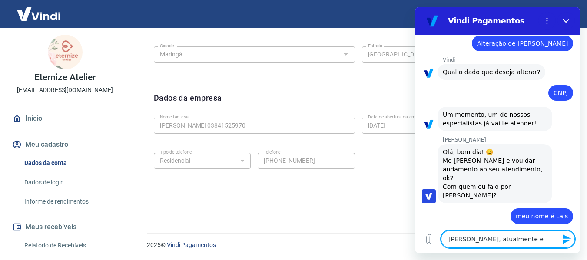
type textarea "x"
type textarea "Andrezza, atualmente"
type textarea "x"
type textarea "Andrezza, atualment"
type textarea "x"
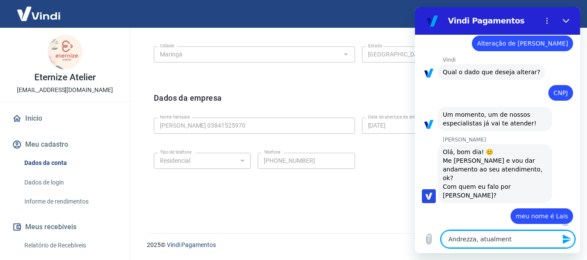
type textarea "Andrezza, atualmen"
type textarea "x"
type textarea "Andrezza, atualme"
type textarea "x"
type textarea "Andrezza, atualm"
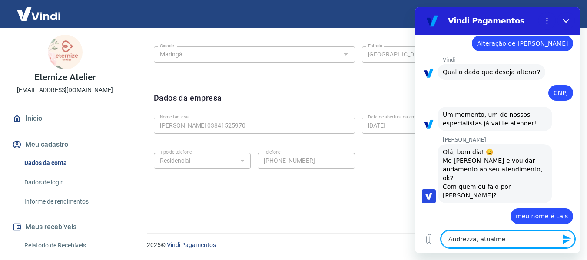
type textarea "x"
type textarea "Andrezza, atual"
type textarea "x"
type textarea "Andrezza, atua"
type textarea "x"
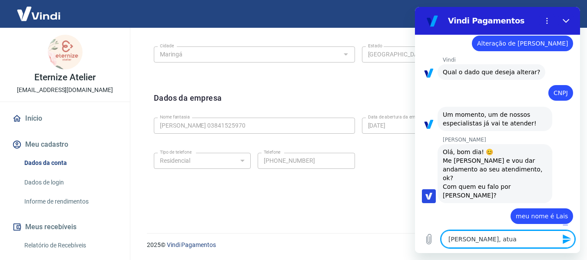
type textarea "Andrezza, atu"
type textarea "x"
type textarea "Andrezza, at"
type textarea "x"
type textarea "Andrezza, a"
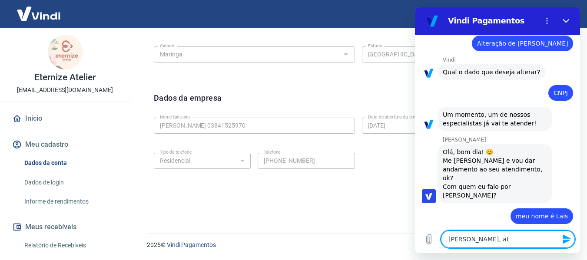
type textarea "x"
type textarea "Andrezza,"
type textarea "x"
type textarea "Andrezza,"
type textarea "x"
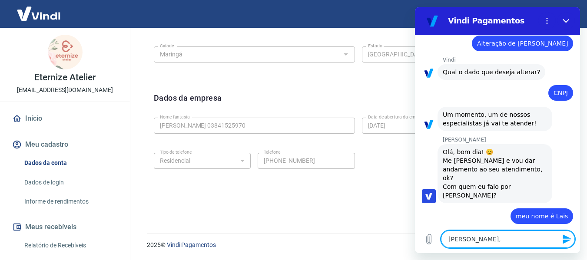
type textarea "Andrezza"
type textarea "x"
type textarea "Andrezz"
type textarea "x"
type textarea "Andrez"
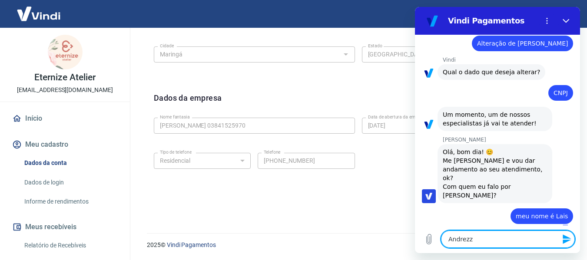
type textarea "x"
type textarea "Andre"
type textarea "x"
type textarea "Andr"
type textarea "x"
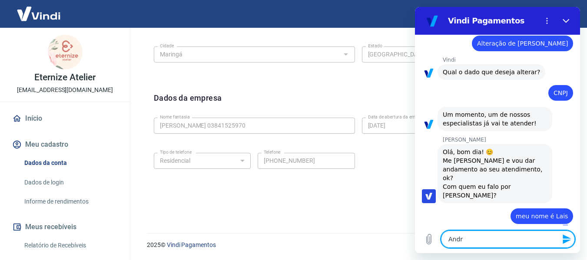
type textarea "And"
type textarea "x"
type textarea "An"
type textarea "x"
type textarea "A"
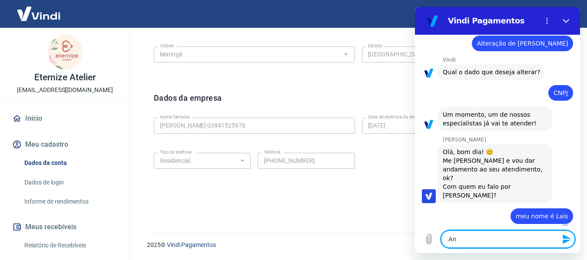
type textarea "x"
type textarea "e"
type textarea "x"
type textarea "eu"
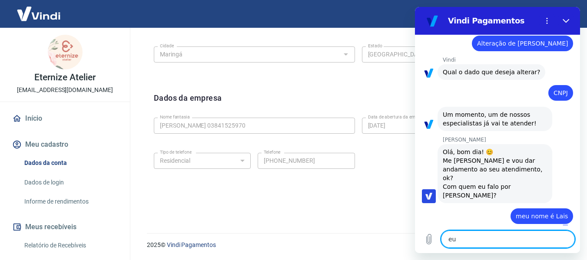
type textarea "x"
type textarea "eu"
type textarea "x"
type textarea "eu c"
type textarea "x"
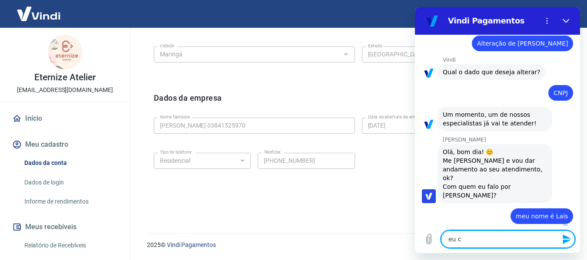
type textarea "eu co"
type textarea "x"
type textarea "eu com"
type textarea "x"
type textarea "eu comp"
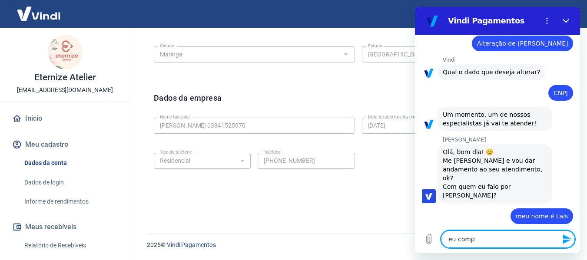
type textarea "x"
type textarea "eu compr"
type textarea "x"
type textarea "eu compre"
type textarea "x"
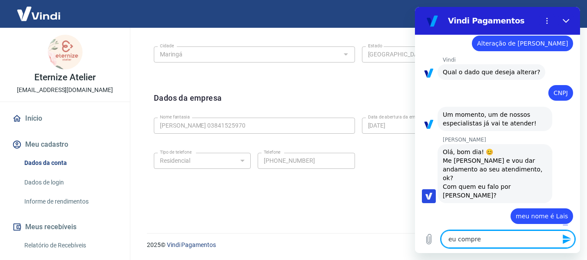
type textarea "eu comprei"
type textarea "x"
type textarea "eu comprei"
type textarea "x"
type textarea "eu comprei u"
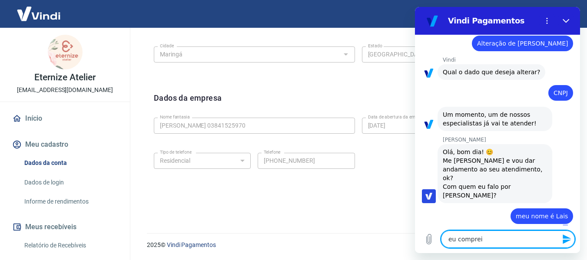
type textarea "x"
type textarea "eu comprei"
type textarea "x"
type textarea "eu comprei a"
type textarea "x"
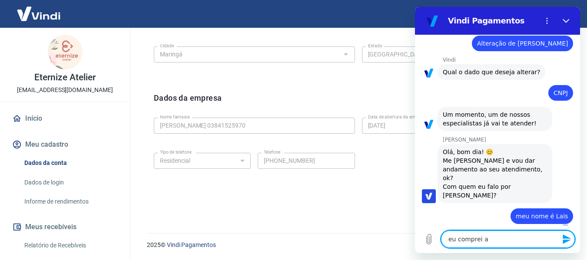
type textarea "eu comprei a"
type textarea "x"
type textarea "eu comprei a e"
type textarea "x"
type textarea "eu comprei a em"
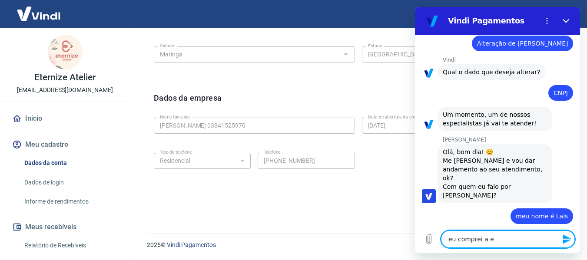
type textarea "x"
type textarea "eu comprei a emp"
type textarea "x"
type textarea "eu comprei a empr"
type textarea "x"
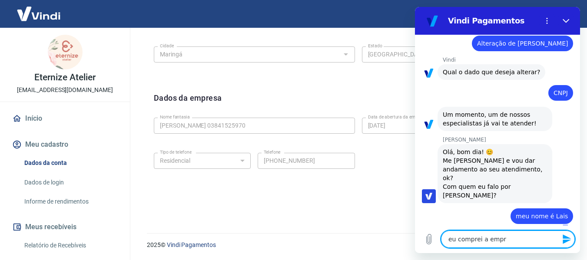
type textarea "eu comprei a empre"
type textarea "x"
type textarea "eu comprei a empres"
type textarea "x"
type textarea "eu comprei a empresa"
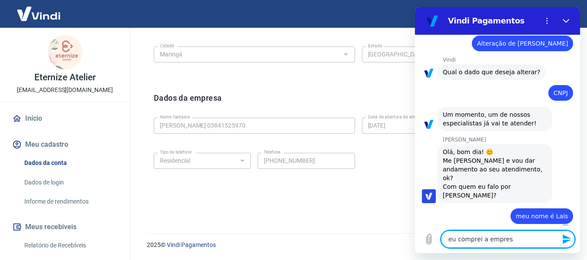
type textarea "x"
type textarea "eu comprei a empresa"
type textarea "x"
type textarea "eu comprei a empresa q"
type textarea "x"
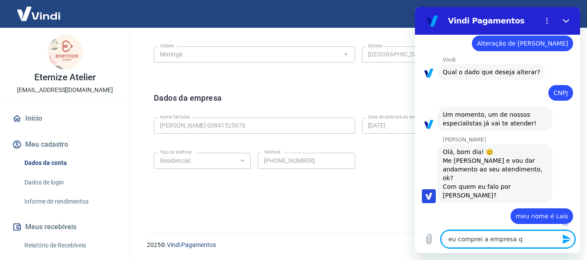
type textarea "eu comprei a empresa qu"
type textarea "x"
type textarea "eu comprei a empresa que"
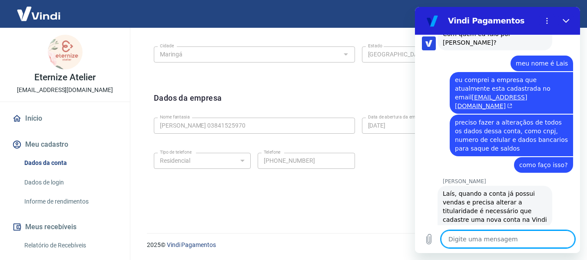
scroll to position [228, 0]
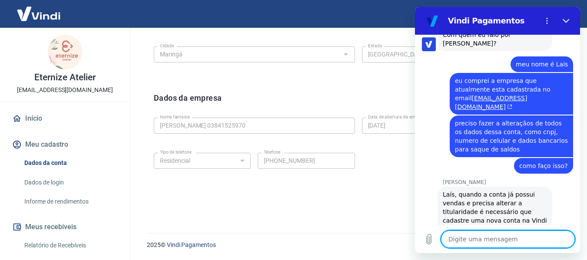
click at [510, 243] on textarea at bounding box center [508, 239] width 134 height 17
click at [497, 238] on textarea at bounding box center [508, 239] width 134 height 17
drag, startPoint x: 537, startPoint y: 231, endPoint x: 487, endPoint y: 237, distance: 50.7
click at [488, 237] on textarea at bounding box center [508, 239] width 134 height 17
click at [509, 238] on textarea at bounding box center [508, 239] width 134 height 17
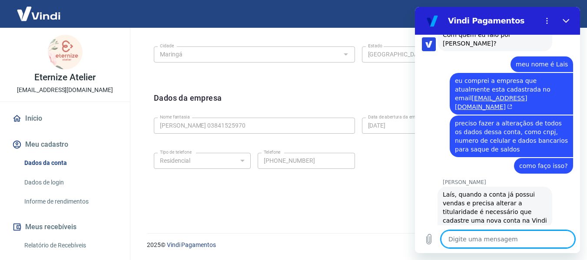
click at [489, 237] on textarea at bounding box center [508, 239] width 134 height 17
drag, startPoint x: 467, startPoint y: 243, endPoint x: 500, endPoint y: 244, distance: 33.0
click at [500, 245] on textarea at bounding box center [508, 239] width 134 height 17
click at [498, 237] on textarea at bounding box center [508, 239] width 134 height 17
click at [501, 241] on textarea at bounding box center [508, 239] width 134 height 17
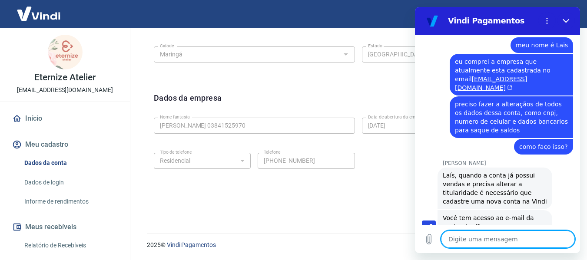
scroll to position [249, 0]
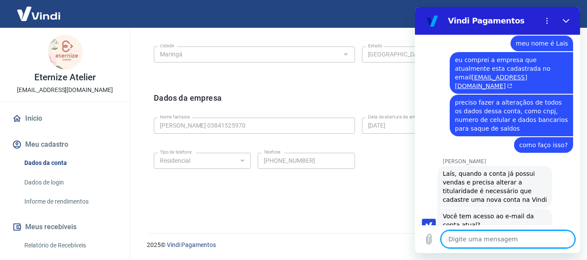
click at [501, 241] on textarea at bounding box center [508, 239] width 134 height 17
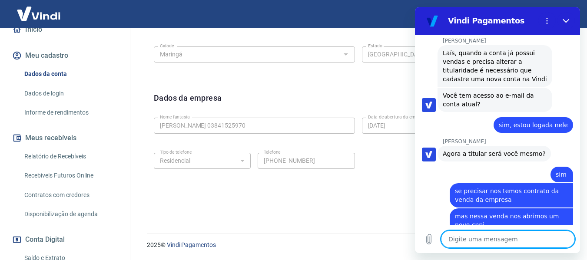
scroll to position [167, 0]
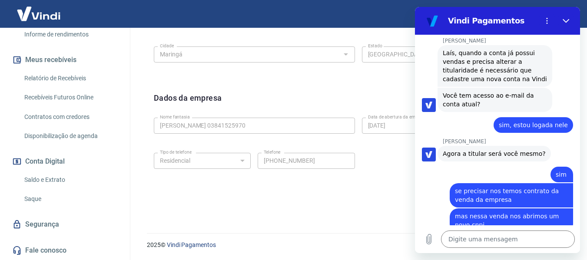
drag, startPoint x: 344, startPoint y: 102, endPoint x: 264, endPoint y: 96, distance: 80.6
click at [288, 92] on div "Dados da empresa Editar dados da empresa" at bounding box center [358, 103] width 409 height 22
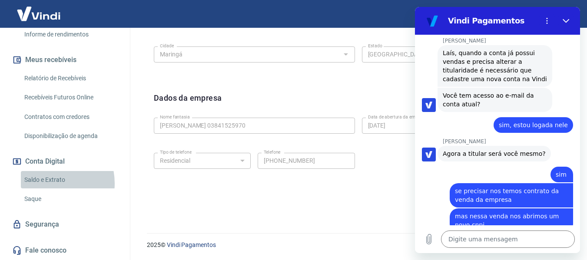
click at [45, 183] on link "Saldo e Extrato" at bounding box center [70, 180] width 99 height 18
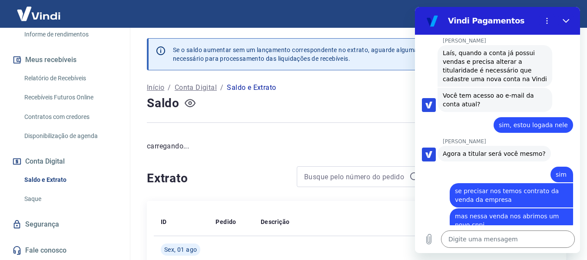
click at [187, 105] on icon "button" at bounding box center [190, 103] width 11 height 11
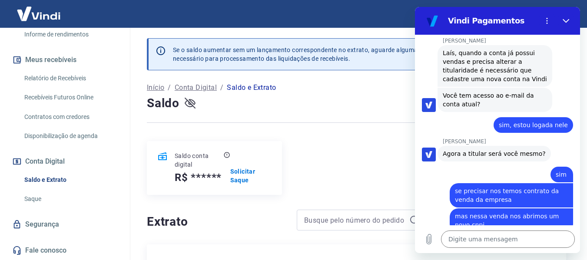
click at [188, 102] on icon "button" at bounding box center [190, 103] width 11 height 11
drag, startPoint x: 349, startPoint y: 154, endPoint x: 279, endPoint y: 114, distance: 80.9
click at [279, 114] on div at bounding box center [356, 122] width 419 height 21
click at [478, 244] on textarea at bounding box center [508, 239] width 134 height 17
drag, startPoint x: 330, startPoint y: 105, endPoint x: 281, endPoint y: 107, distance: 49.1
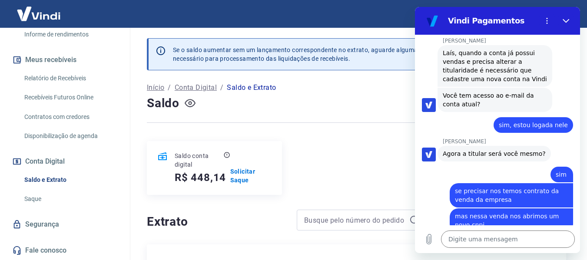
click at [281, 107] on div "Saldo" at bounding box center [356, 103] width 419 height 17
drag, startPoint x: 381, startPoint y: 105, endPoint x: 314, endPoint y: 104, distance: 66.9
click at [313, 103] on div "Saldo" at bounding box center [356, 103] width 419 height 17
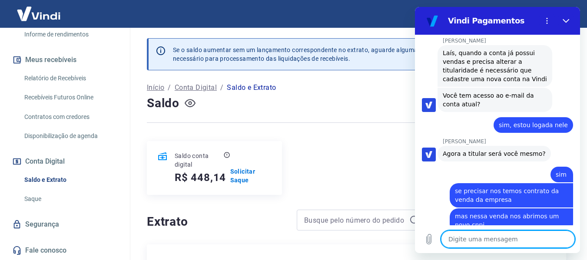
click at [461, 240] on textarea at bounding box center [508, 239] width 134 height 17
click at [503, 241] on textarea at bounding box center [508, 239] width 134 height 17
click at [483, 238] on textarea at bounding box center [508, 239] width 134 height 17
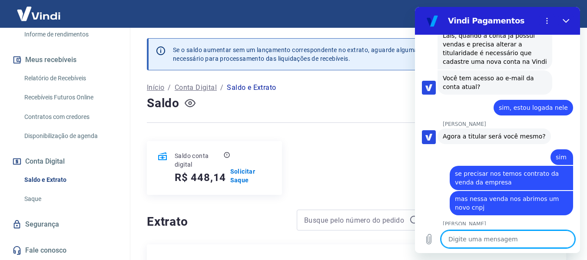
scroll to position [386, 0]
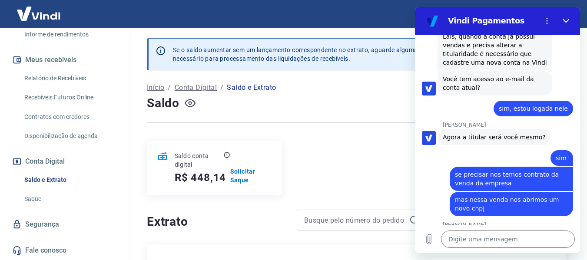
drag, startPoint x: 442, startPoint y: 206, endPoint x: 485, endPoint y: 204, distance: 43.5
click at [485, 221] on div "Andrezza Torres Andrezza Torres está digitando" at bounding box center [501, 231] width 158 height 21
click at [379, 178] on div "Saldo conta digital R$ 448,14 Solicitar Saque" at bounding box center [356, 168] width 419 height 54
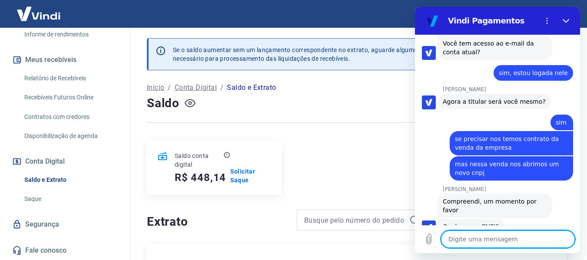
scroll to position [424, 0]
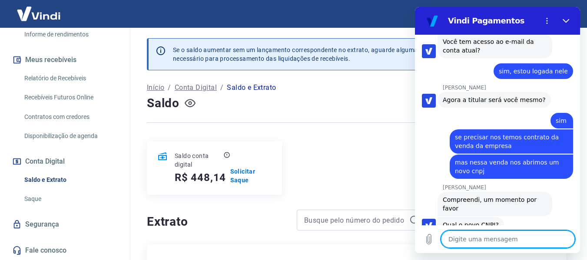
click at [462, 236] on textarea at bounding box center [508, 239] width 134 height 17
paste textarea "8.625.966/0001-02"
drag, startPoint x: 511, startPoint y: 239, endPoint x: 401, endPoint y: 227, distance: 111.4
click html "Vindi Pagamentos 11:29 diz: oi Enviado · 11:29 diz: Olá, Aline Santaroza. Como …"
click at [505, 237] on textarea "8.625.966/0001-02" at bounding box center [508, 239] width 134 height 17
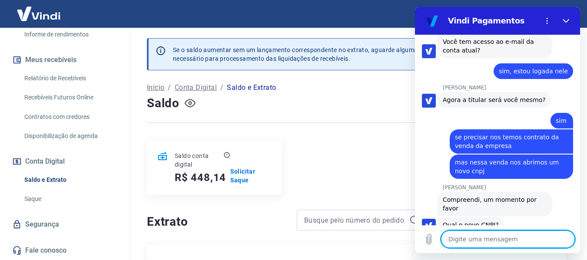
paste textarea "58.625.966/0001-02"
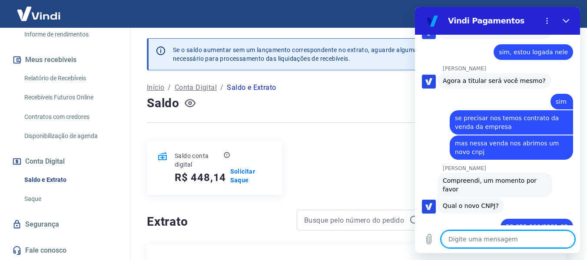
scroll to position [445, 0]
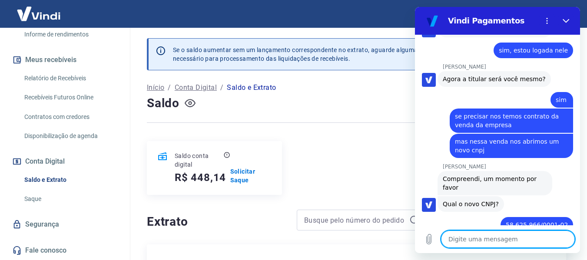
click at [501, 241] on textarea at bounding box center [508, 239] width 134 height 17
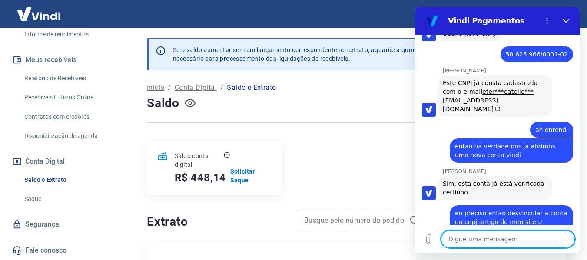
scroll to position [617, 0]
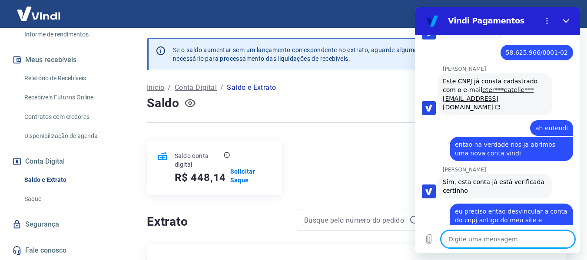
click at [500, 240] on textarea at bounding box center [508, 239] width 134 height 17
click at [484, 240] on textarea at bounding box center [508, 239] width 134 height 17
click at [503, 239] on textarea at bounding box center [508, 239] width 134 height 17
click at [471, 237] on textarea at bounding box center [508, 239] width 134 height 17
click at [488, 241] on textarea at bounding box center [508, 239] width 134 height 17
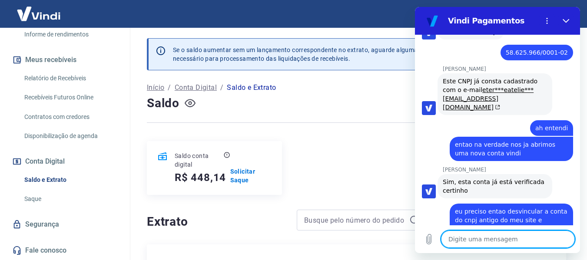
click at [495, 241] on textarea at bounding box center [508, 239] width 134 height 17
click at [245, 177] on p "Solicitar Saque" at bounding box center [250, 175] width 41 height 17
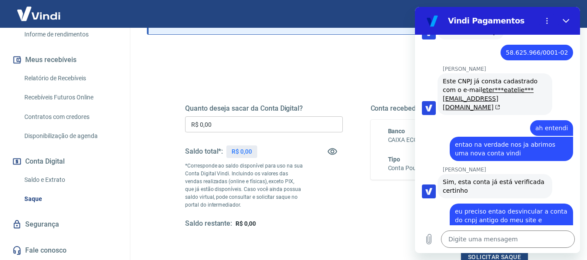
scroll to position [101, 0]
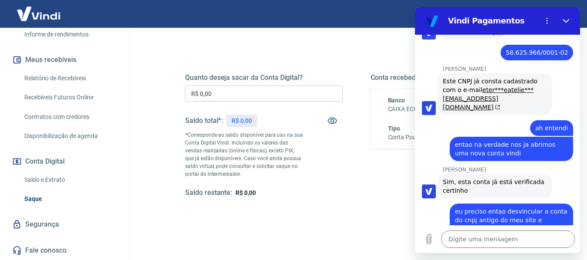
click at [243, 98] on input "R$ 0,00" at bounding box center [264, 94] width 158 height 16
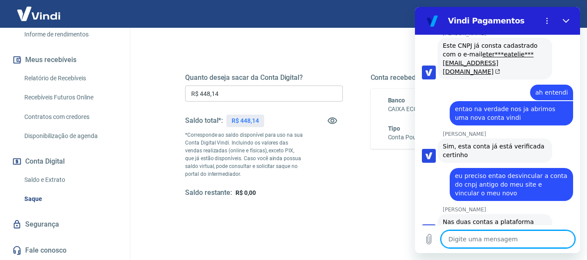
scroll to position [654, 0]
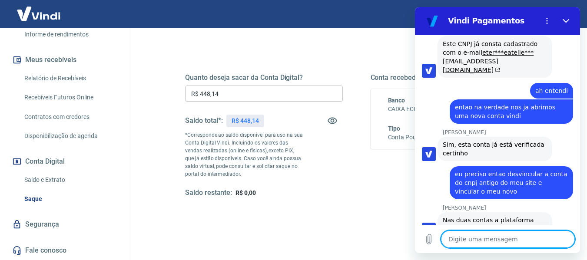
click at [481, 242] on textarea at bounding box center [508, 239] width 134 height 17
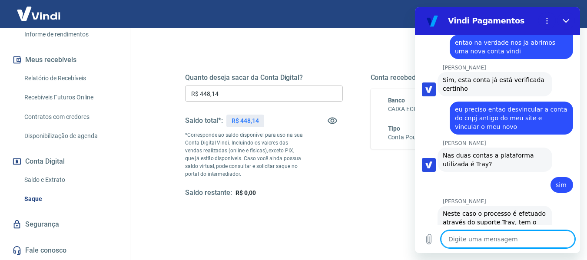
scroll to position [721, 0]
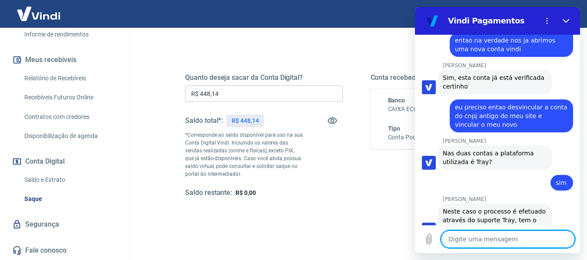
click at [488, 241] on textarea at bounding box center [508, 239] width 134 height 17
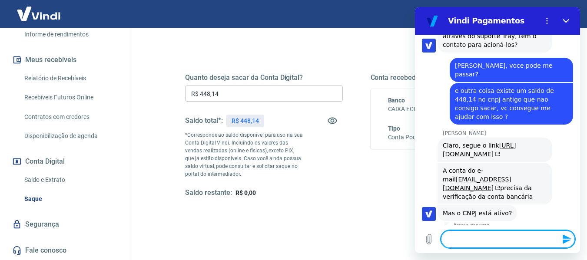
scroll to position [907, 0]
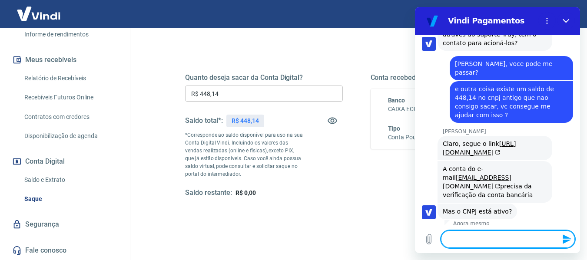
click at [497, 239] on textarea at bounding box center [508, 239] width 134 height 17
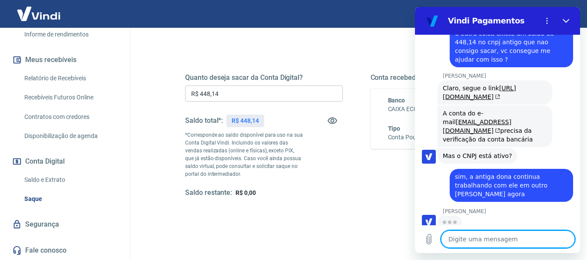
scroll to position [962, 0]
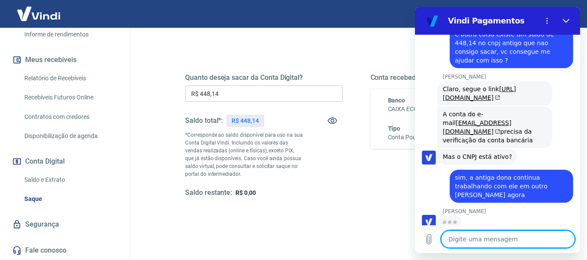
click at [479, 241] on textarea at bounding box center [508, 239] width 134 height 17
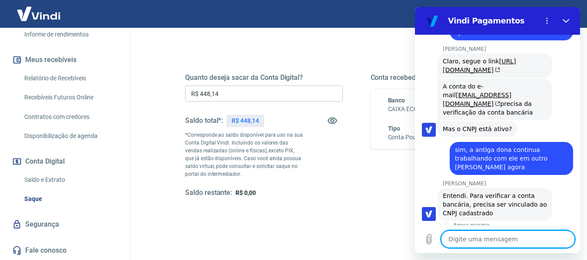
scroll to position [991, 0]
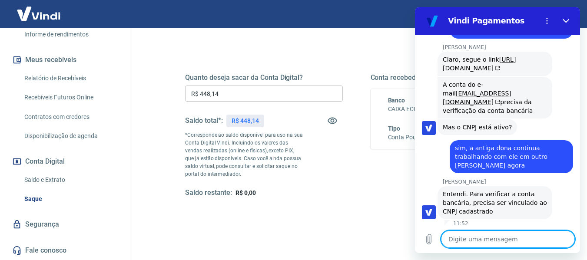
click at [477, 236] on textarea at bounding box center [508, 239] width 134 height 17
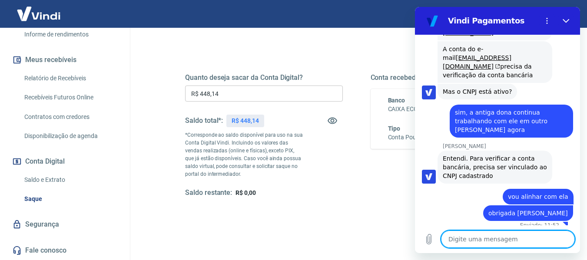
scroll to position [1029, 0]
